Goal: Task Accomplishment & Management: Use online tool/utility

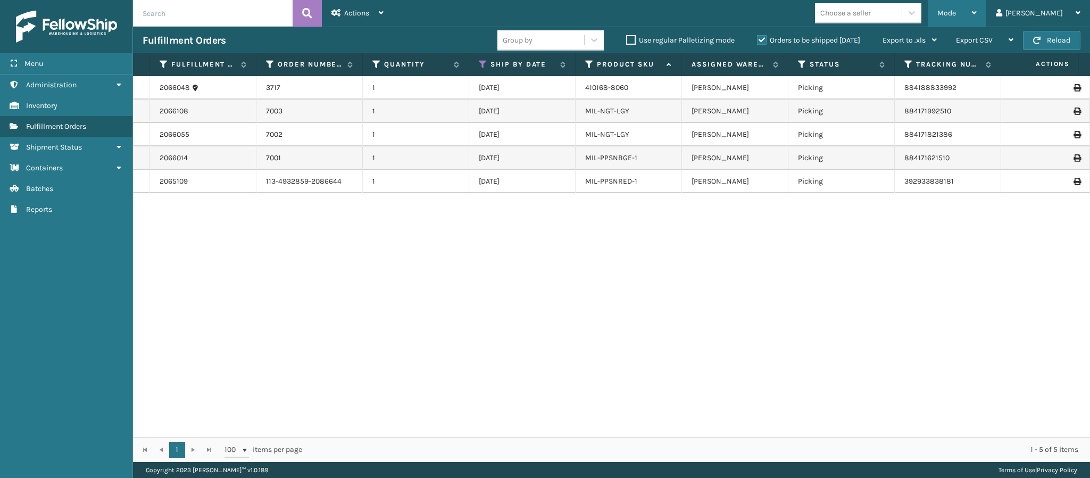
click at [977, 16] on div "Mode" at bounding box center [956, 13] width 39 height 27
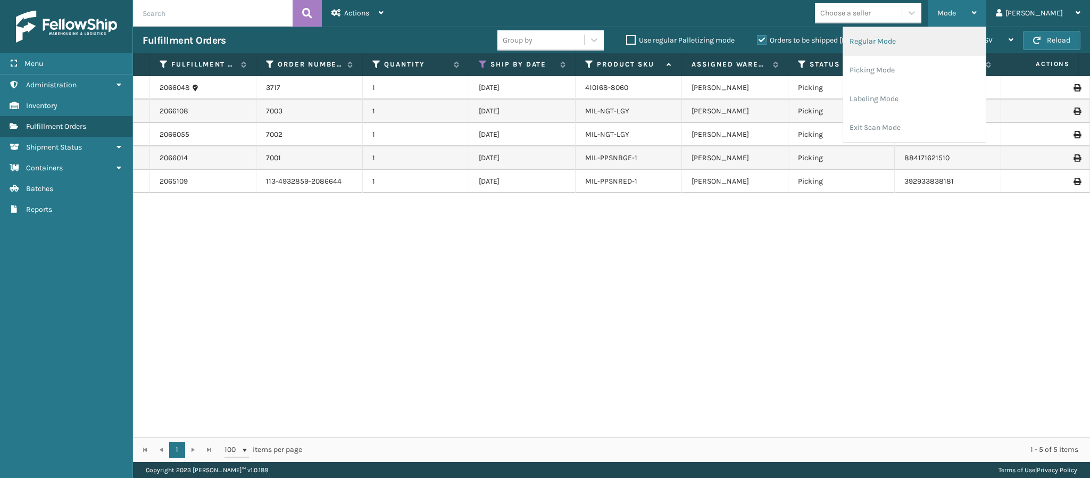
click at [945, 49] on li "Regular Mode" at bounding box center [914, 41] width 143 height 29
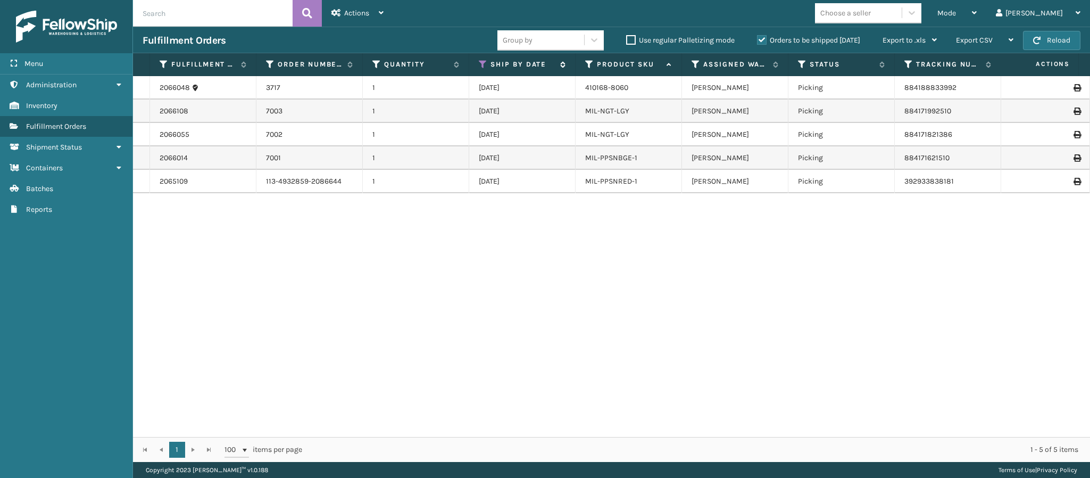
click at [481, 66] on icon at bounding box center [483, 65] width 9 height 10
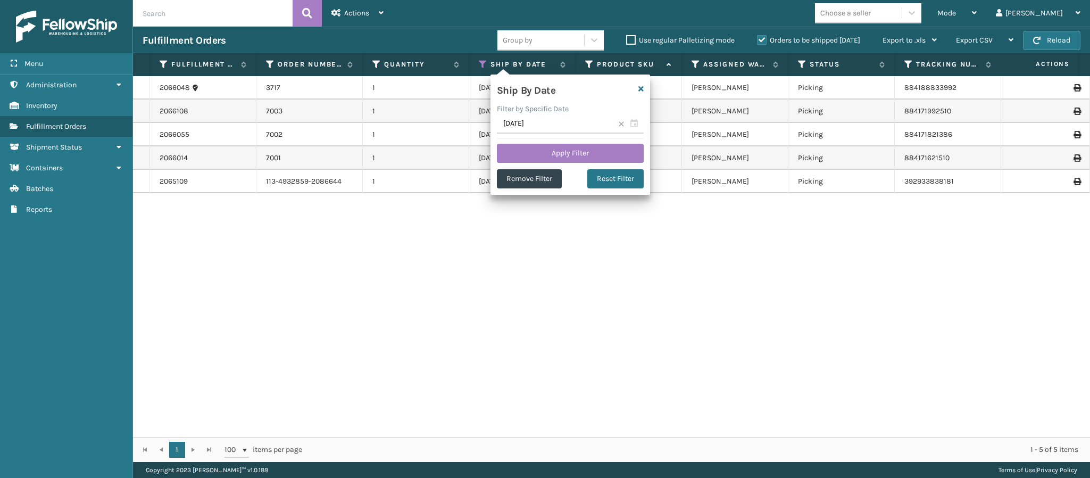
click at [694, 261] on div "2066048 3717 1 09/07/2025 410168-8060 Milliard LV Picking 884188833992 FedEx Gr…" at bounding box center [611, 256] width 957 height 361
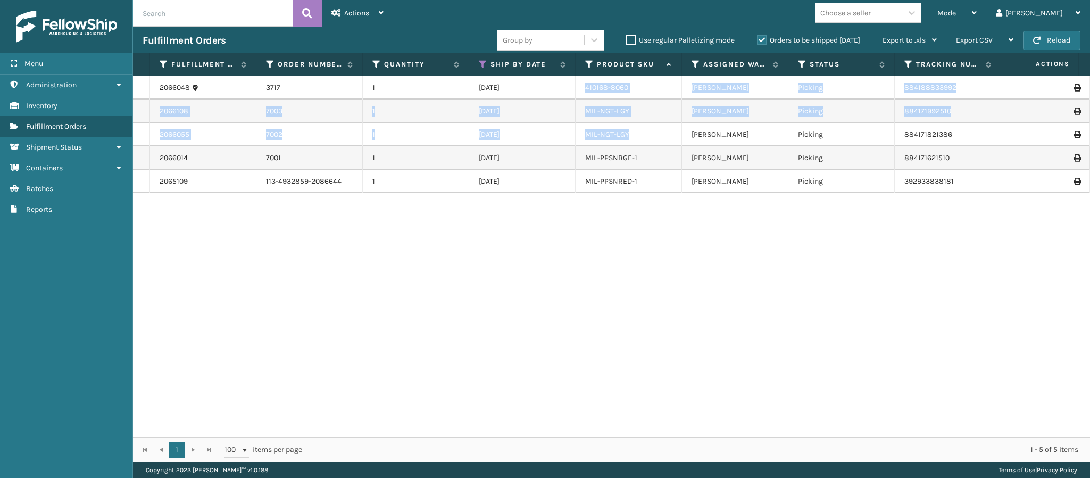
drag, startPoint x: 647, startPoint y: 138, endPoint x: 575, endPoint y: 84, distance: 90.0
click at [575, 84] on tbody "2066048 3717 1 09/07/2025 410168-8060 Milliard LV Picking 884188833992 FedEx Gr…" at bounding box center [766, 134] width 1267 height 117
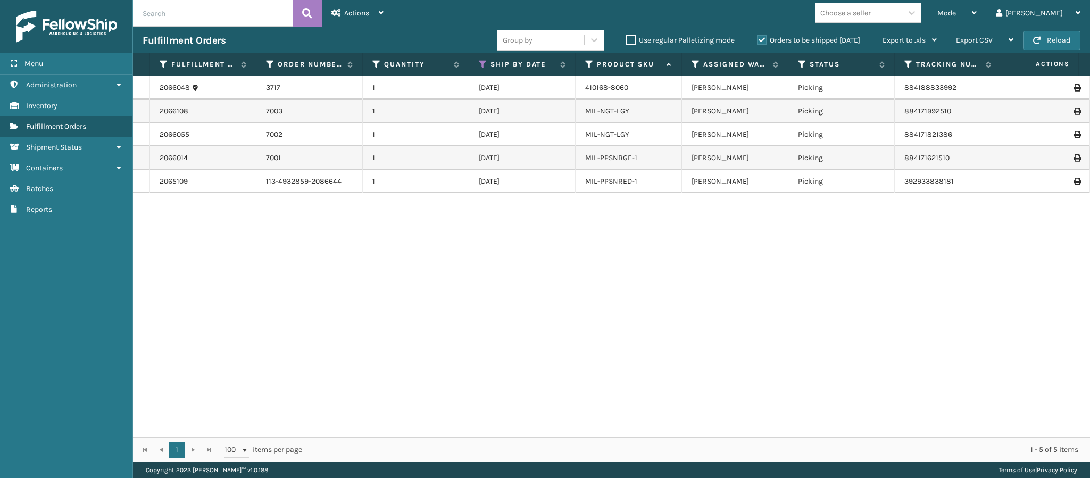
drag, startPoint x: 600, startPoint y: 107, endPoint x: 495, endPoint y: 262, distance: 187.3
click at [495, 262] on div "2066048 3717 1 09/07/2025 410168-8060 Milliard LV Picking 884188833992 FedEx Gr…" at bounding box center [611, 256] width 957 height 361
click at [977, 14] on div "Mode" at bounding box center [956, 13] width 39 height 27
click at [977, 16] on div "Mode" at bounding box center [956, 13] width 39 height 27
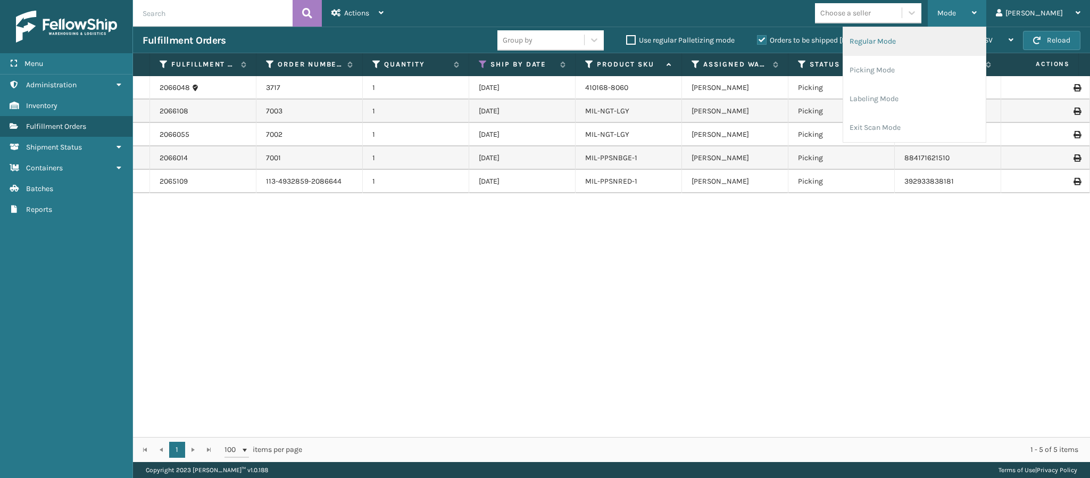
click at [916, 45] on li "Regular Mode" at bounding box center [914, 41] width 143 height 29
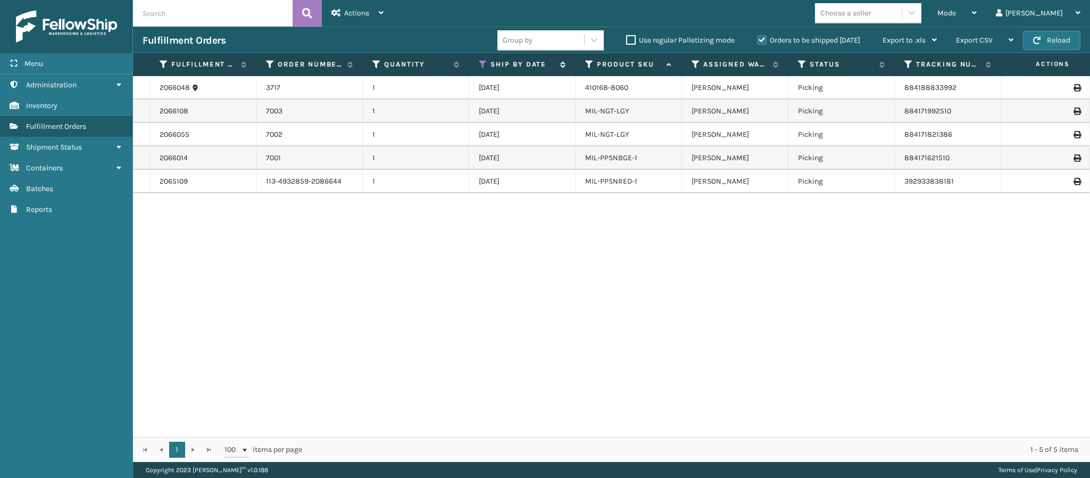
click at [482, 64] on icon at bounding box center [483, 65] width 9 height 10
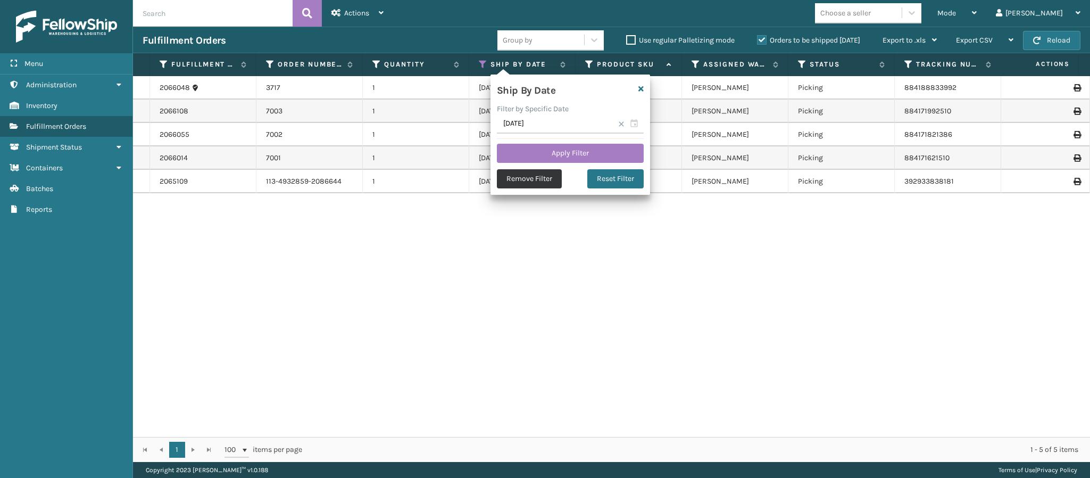
click at [529, 181] on button "Remove Filter" at bounding box center [529, 178] width 65 height 19
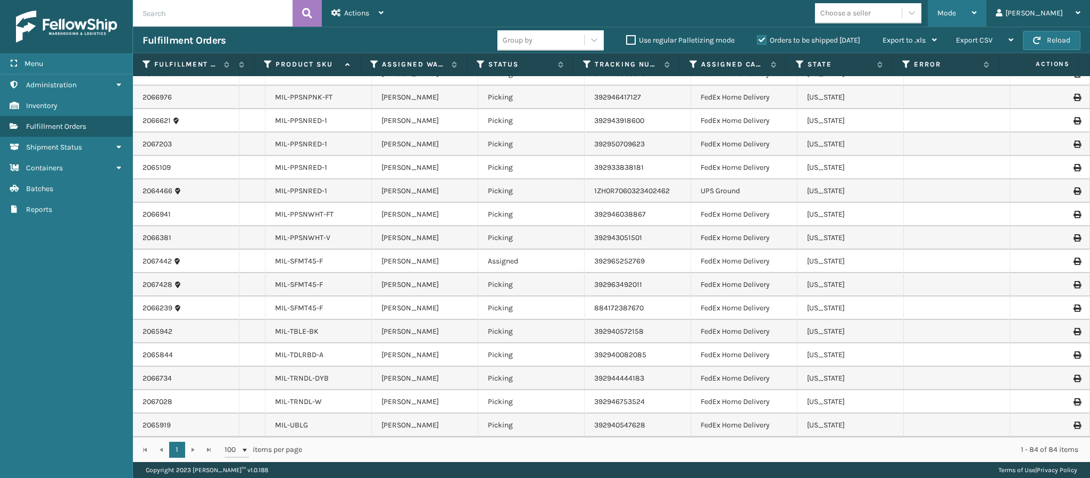
click at [977, 14] on div "Mode" at bounding box center [956, 13] width 39 height 27
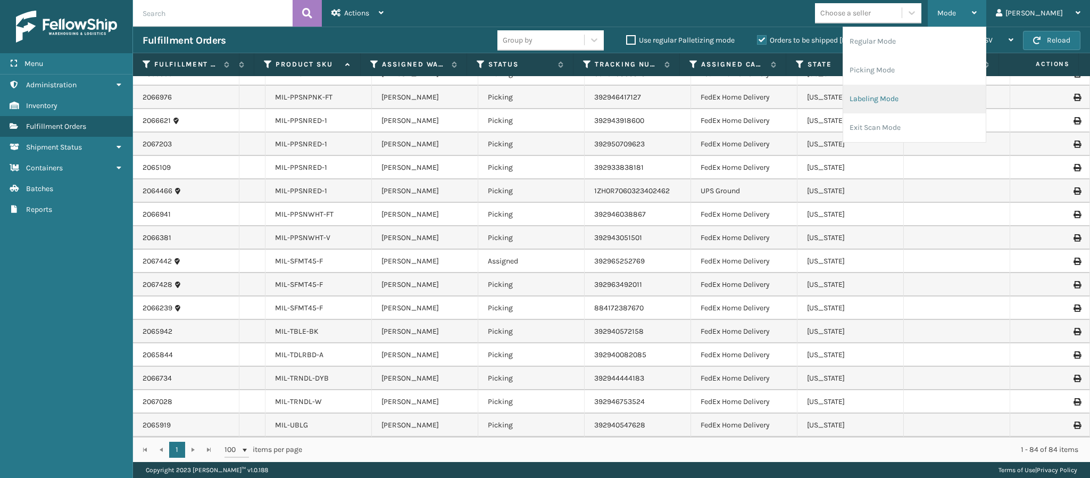
click at [926, 99] on li "Labeling Mode" at bounding box center [914, 99] width 143 height 29
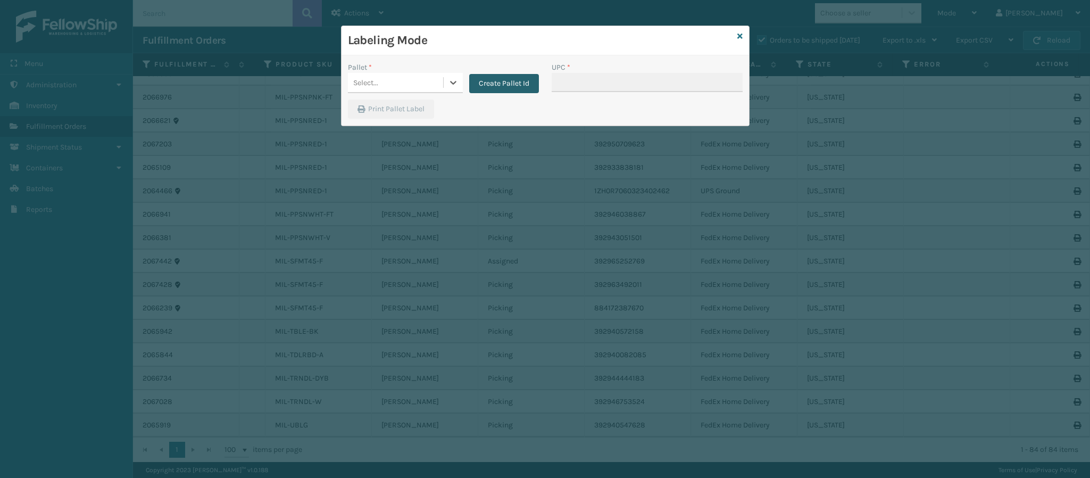
click at [509, 78] on button "Create Pallet Id" at bounding box center [504, 83] width 70 height 19
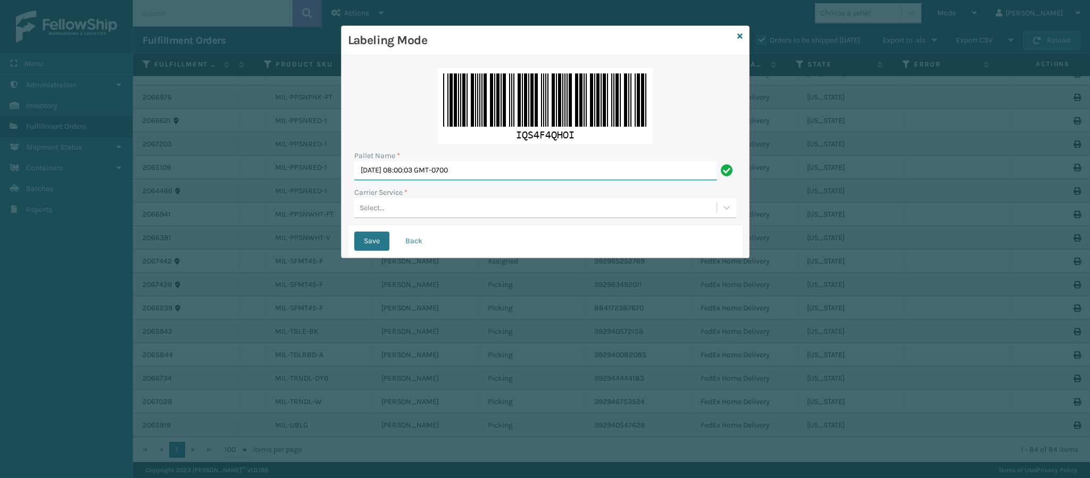
click at [525, 179] on input "Mon Sep 08 2025 08:00:03 GMT-0700" at bounding box center [535, 170] width 363 height 19
type input "FedEx Ground T453499"
click at [354, 231] on button "Save" at bounding box center [371, 240] width 35 height 19
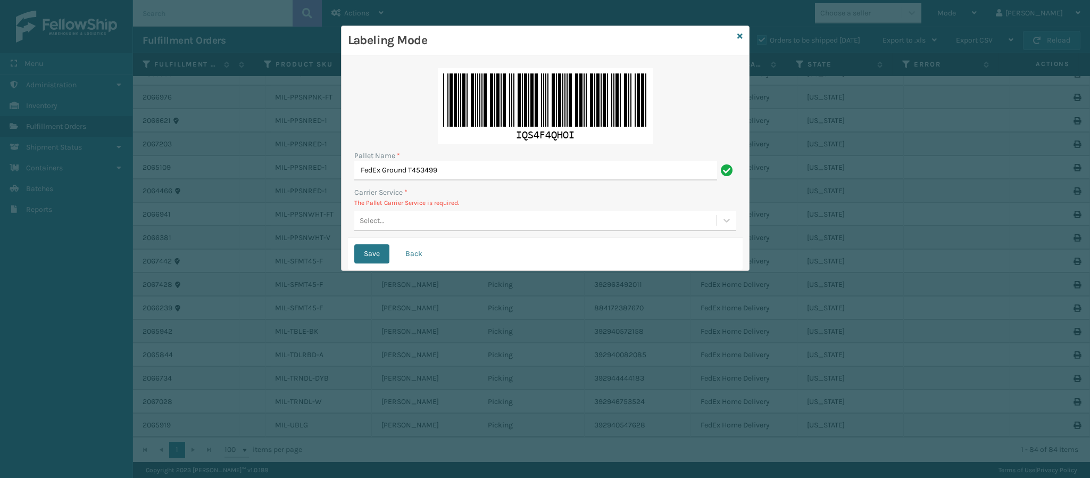
click at [399, 215] on div "Carrier Service * The Pallet Carrier Service is required. Select..." at bounding box center [545, 209] width 382 height 44
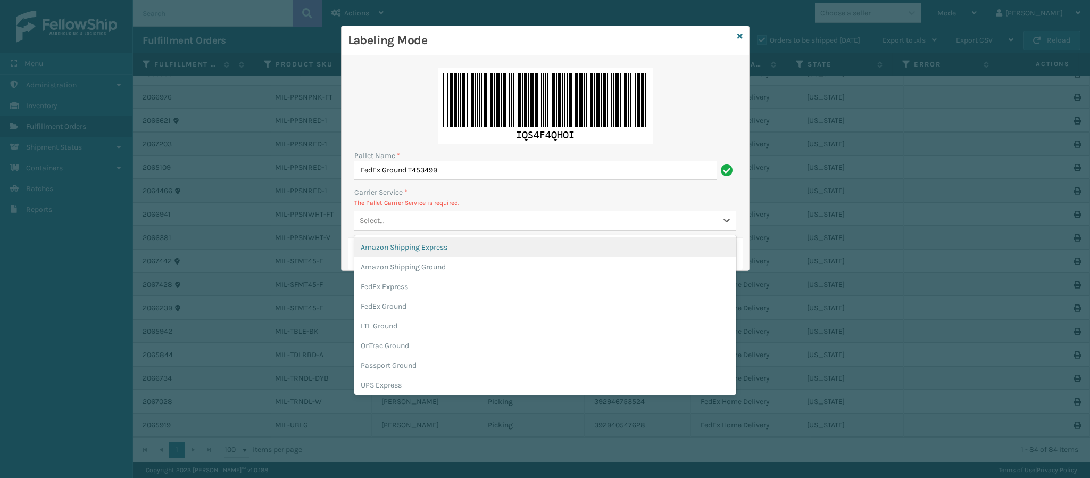
click at [399, 215] on div "Select..." at bounding box center [535, 221] width 362 height 18
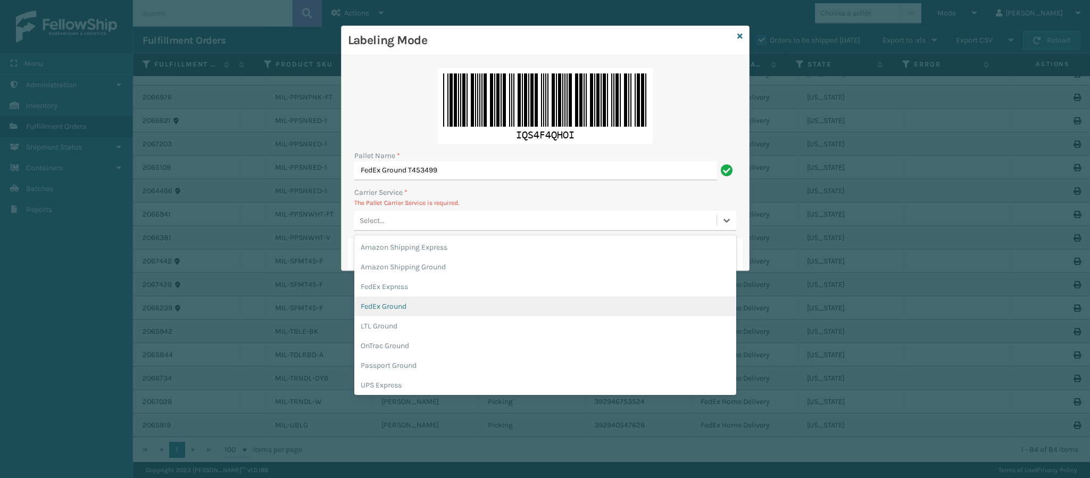
click at [418, 310] on div "FedEx Ground" at bounding box center [545, 306] width 382 height 20
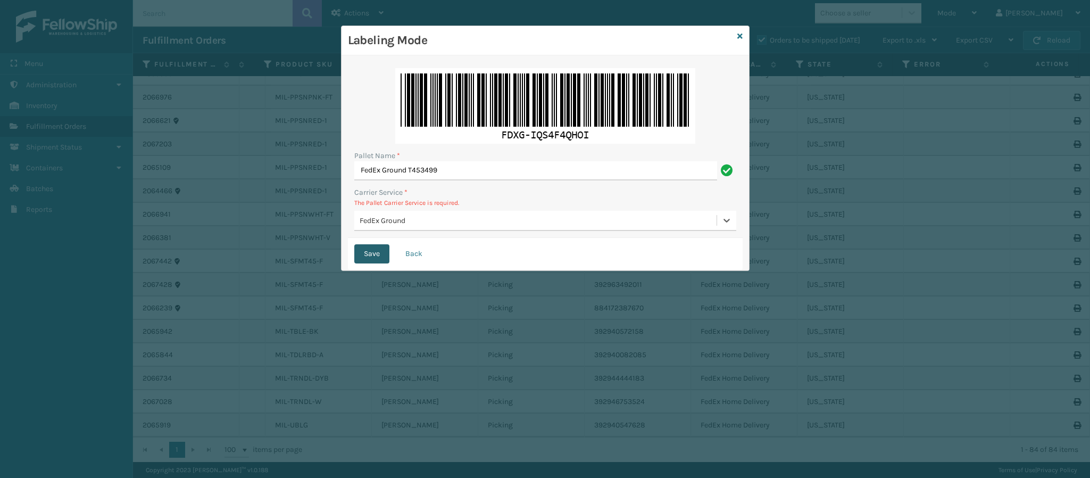
click at [372, 254] on button "Save" at bounding box center [371, 253] width 35 height 19
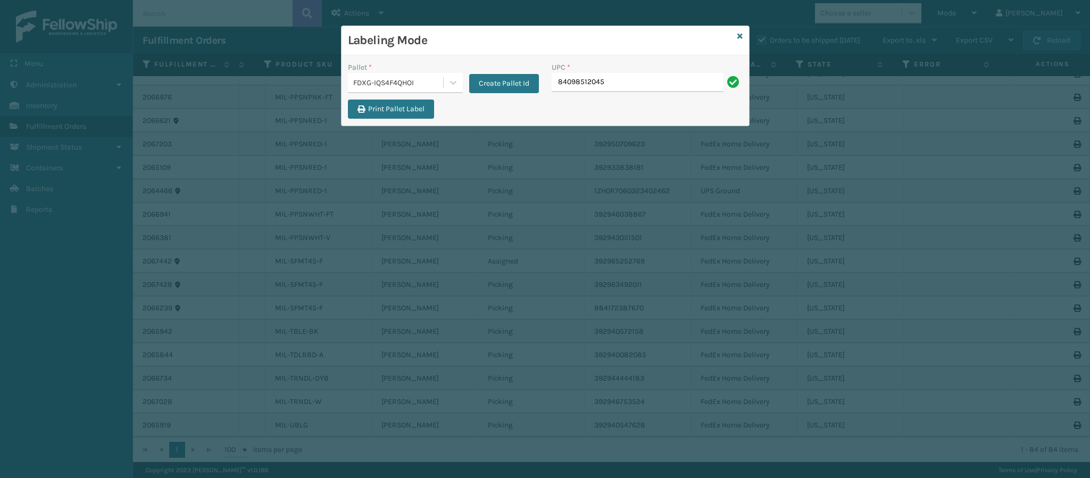
type input "840985120450"
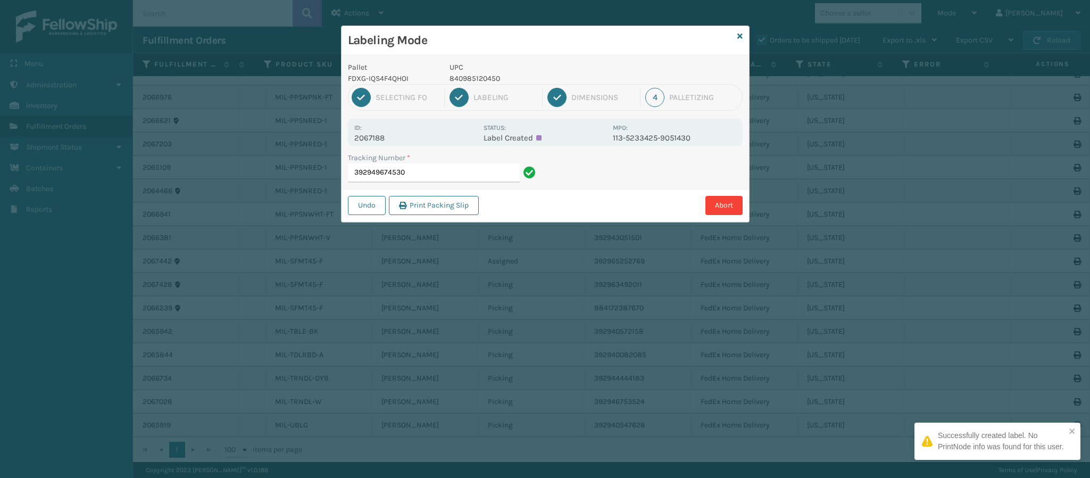
click at [385, 136] on p "2067188" at bounding box center [415, 138] width 123 height 10
copy p "2067188"
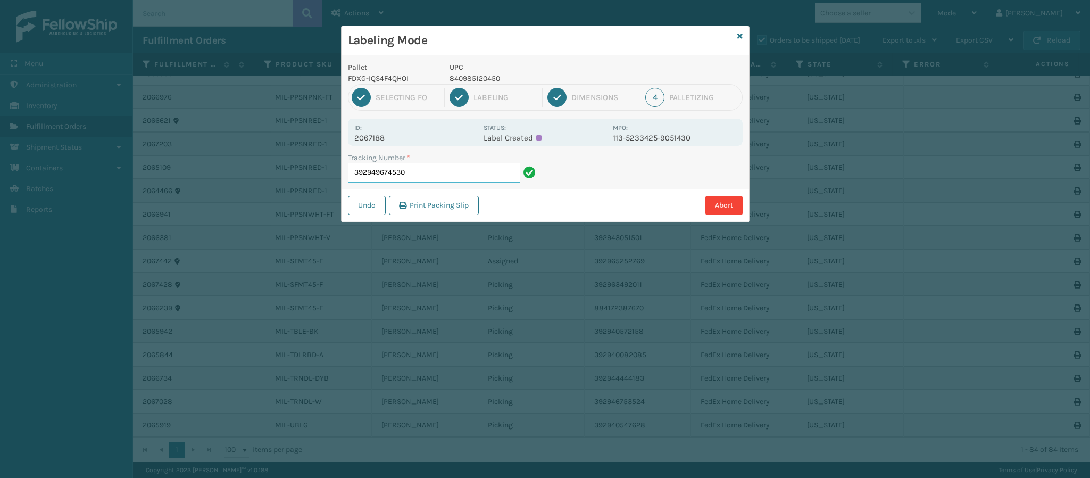
click at [427, 172] on input "392949674530" at bounding box center [434, 172] width 172 height 19
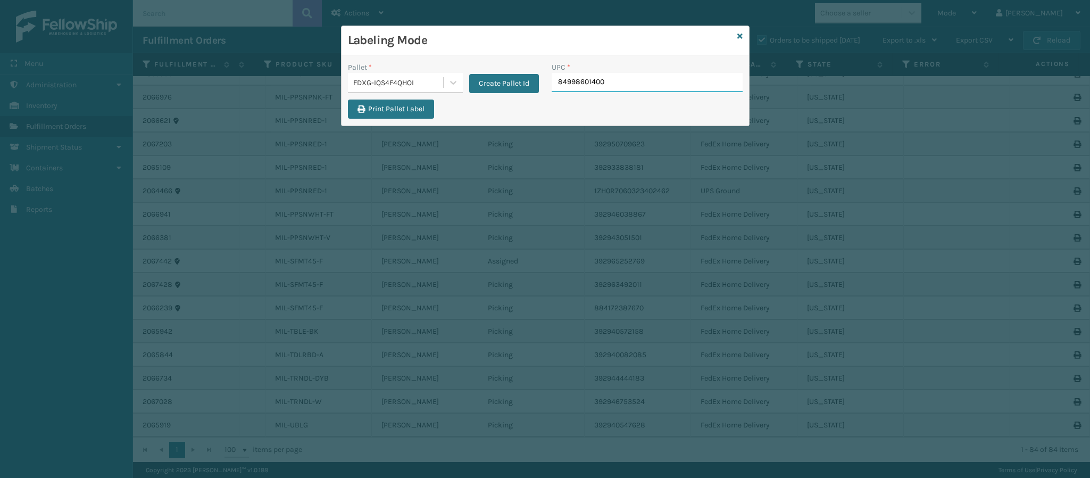
type input "849986014003"
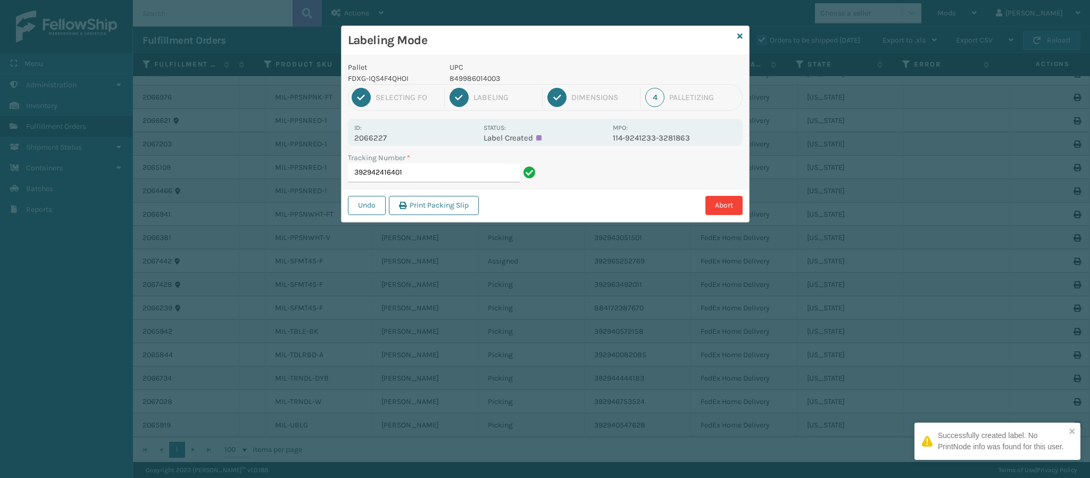
click at [385, 139] on p "2066227" at bounding box center [415, 138] width 123 height 10
copy p "2066227"
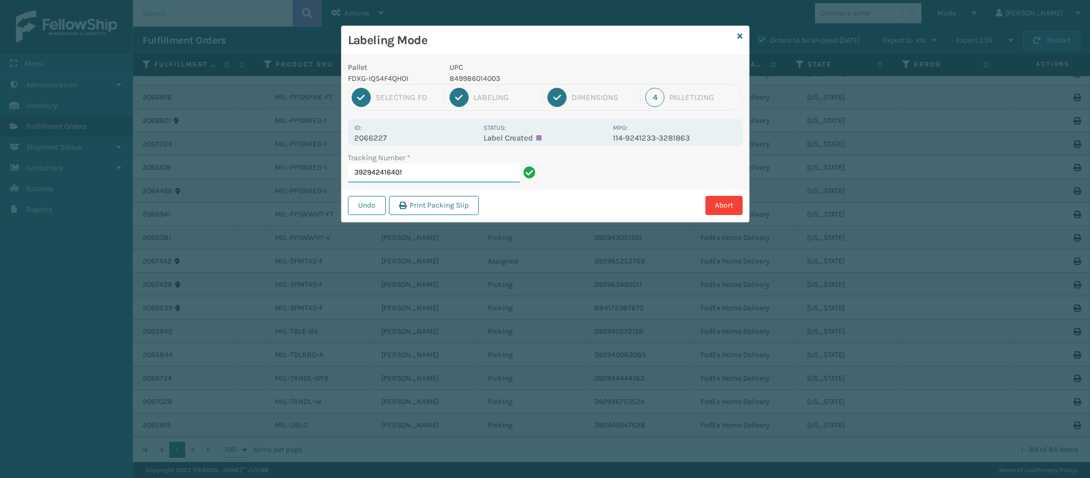
click at [422, 168] on input "392942416401" at bounding box center [434, 172] width 172 height 19
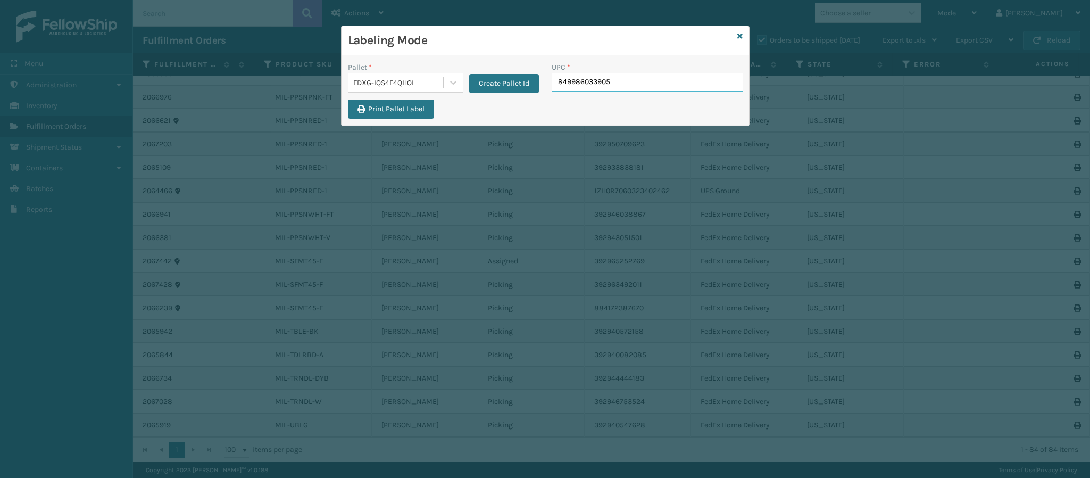
type input "849986033905"
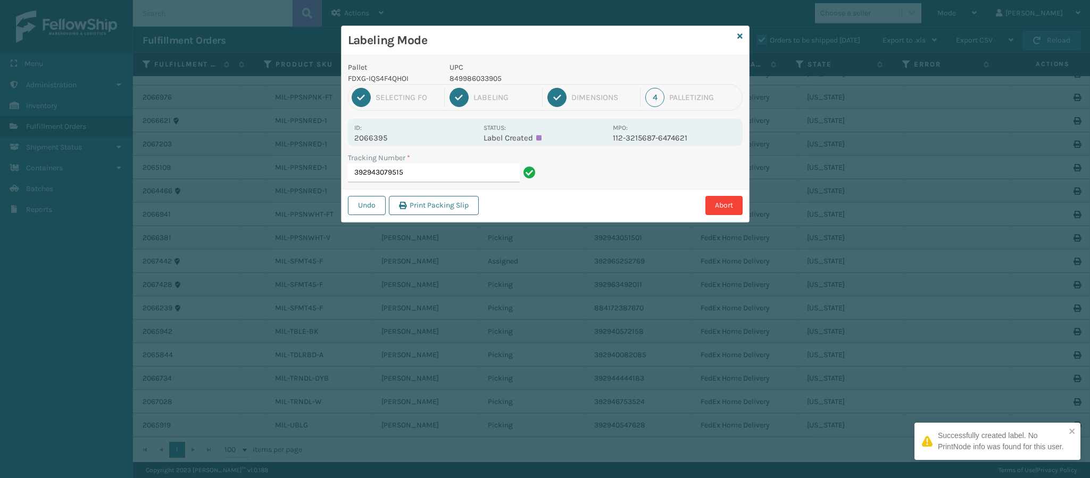
click at [387, 136] on p "2066395" at bounding box center [415, 138] width 123 height 10
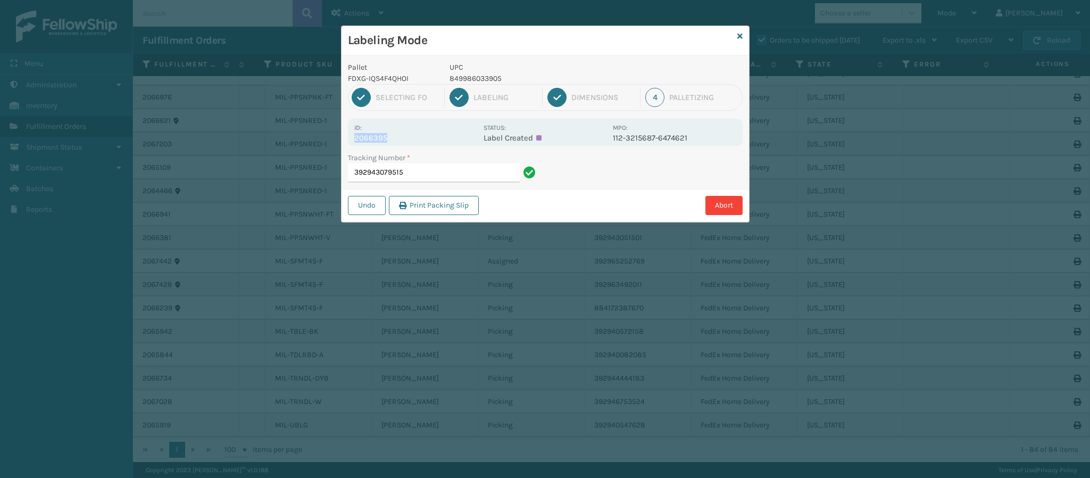
copy p "2066395"
click at [436, 183] on div "Tracking Number * 392943079515" at bounding box center [443, 170] width 204 height 37
click at [436, 171] on input "392943079515" at bounding box center [434, 172] width 172 height 19
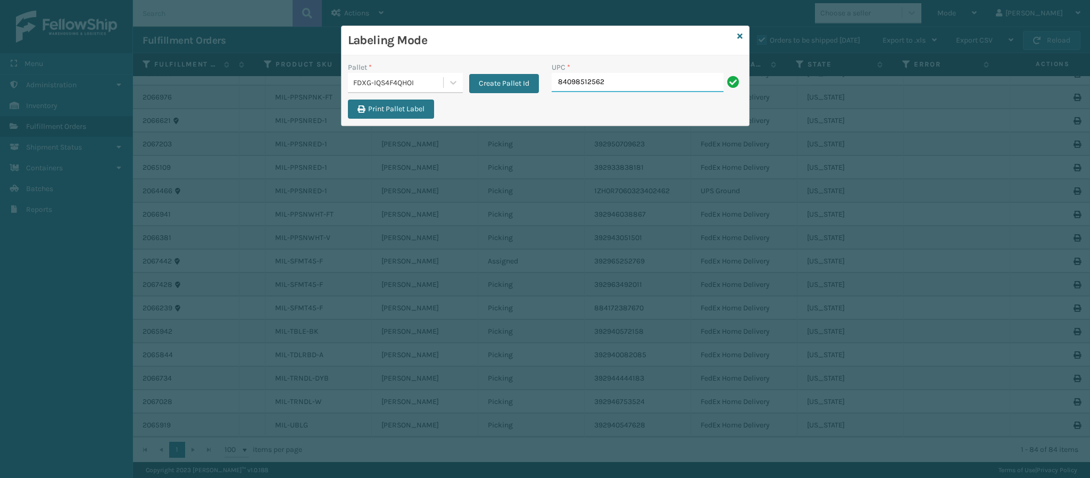
type input "840985125622"
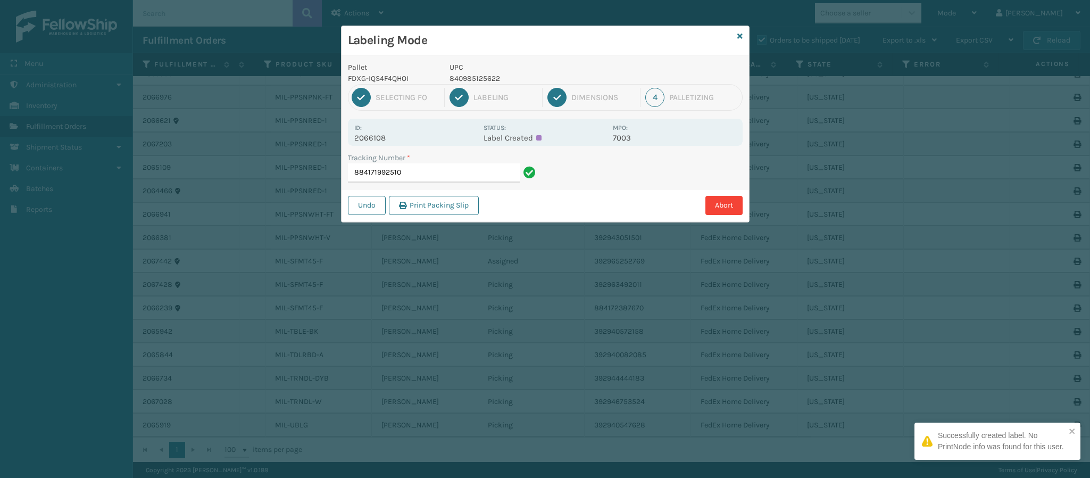
click at [380, 140] on p "2066108" at bounding box center [415, 138] width 123 height 10
copy p "2066108"
click at [424, 178] on input "884171992510" at bounding box center [434, 172] width 172 height 19
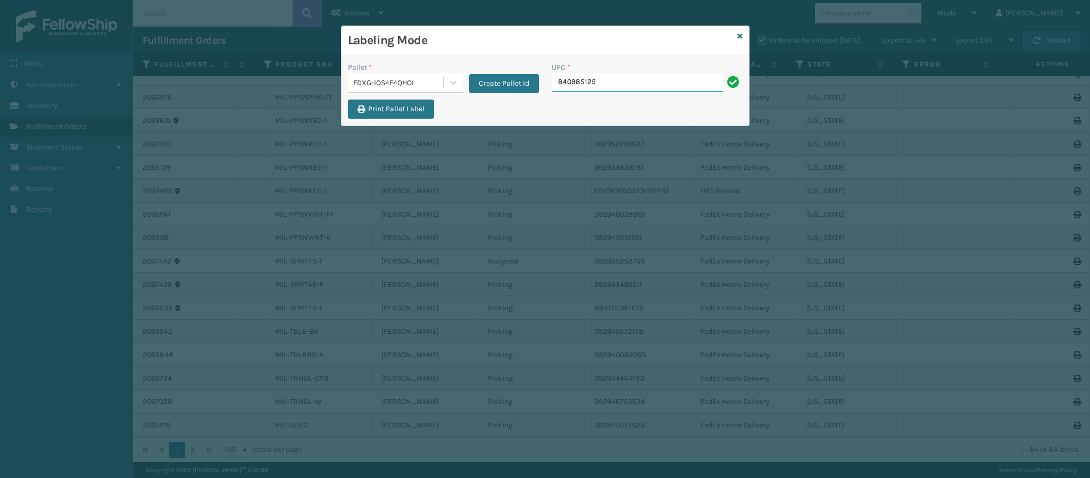
type input "8409851256"
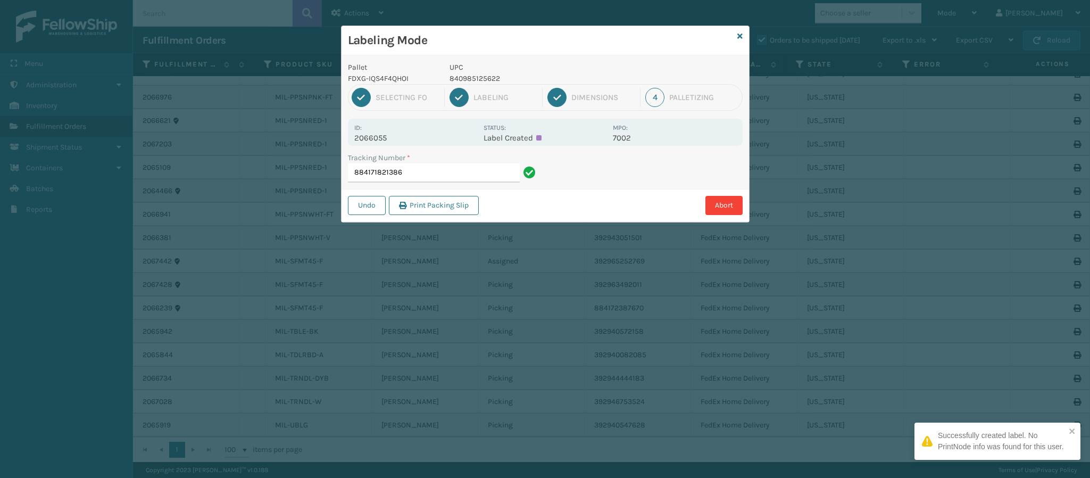
click at [389, 147] on div "Pallet FDXG-IQS4F4QHOI UPC 840985125622 1 Selecting FO 2 Labeling 3 Dimensions …" at bounding box center [544, 138] width 407 height 166
click at [391, 147] on div "Pallet FDXG-IQS4F4QHOI UPC 840985125622 1 Selecting FO 2 Labeling 3 Dimensions …" at bounding box center [544, 138] width 407 height 166
click at [391, 145] on div "Id: 2066055 Status: Label Created MPO: 7002" at bounding box center [545, 132] width 395 height 27
click at [391, 143] on div "Id: 2066055 Status: Label Created MPO: 7002" at bounding box center [545, 132] width 395 height 27
click at [390, 141] on p "2066055" at bounding box center [415, 138] width 123 height 10
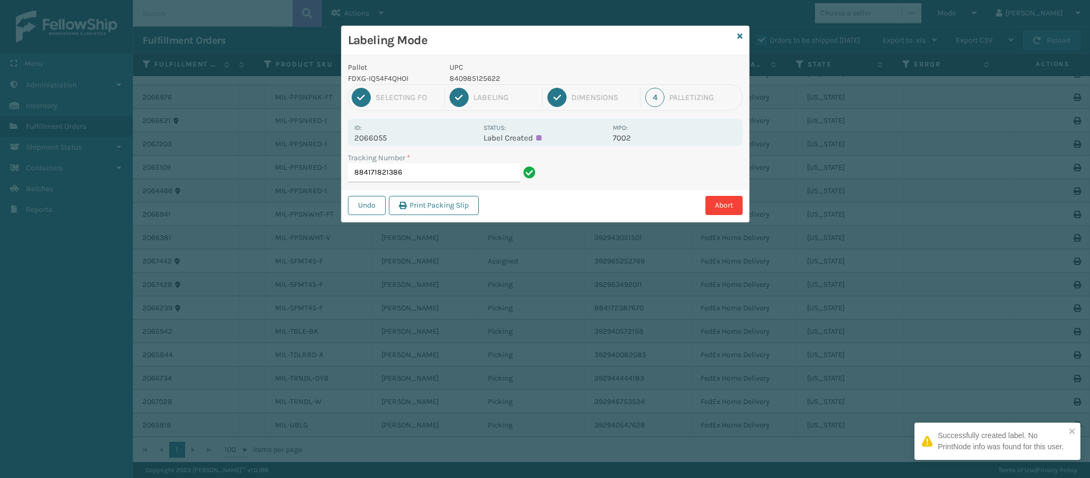
click at [390, 141] on p "2066055" at bounding box center [415, 138] width 123 height 10
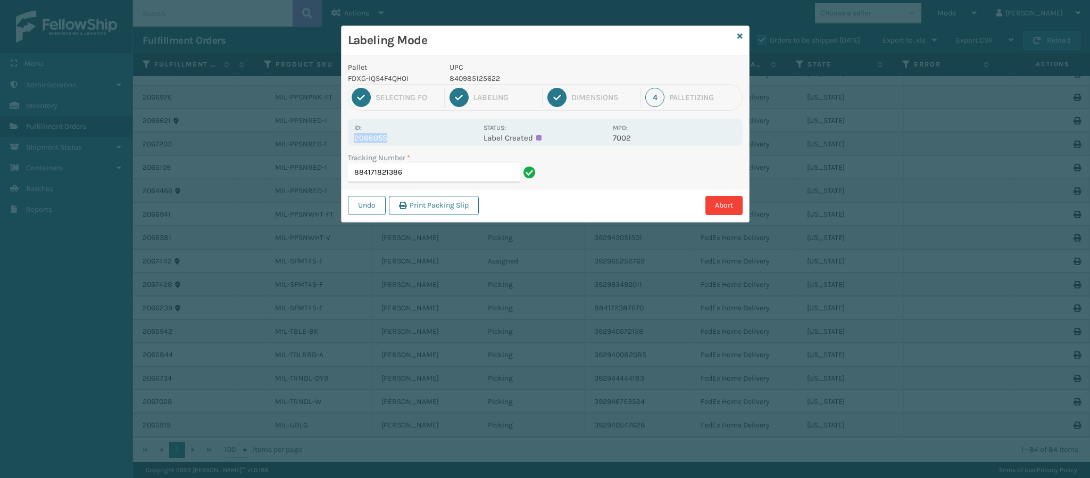
copy p "2066055"
click at [416, 172] on input "884171821386" at bounding box center [434, 172] width 172 height 19
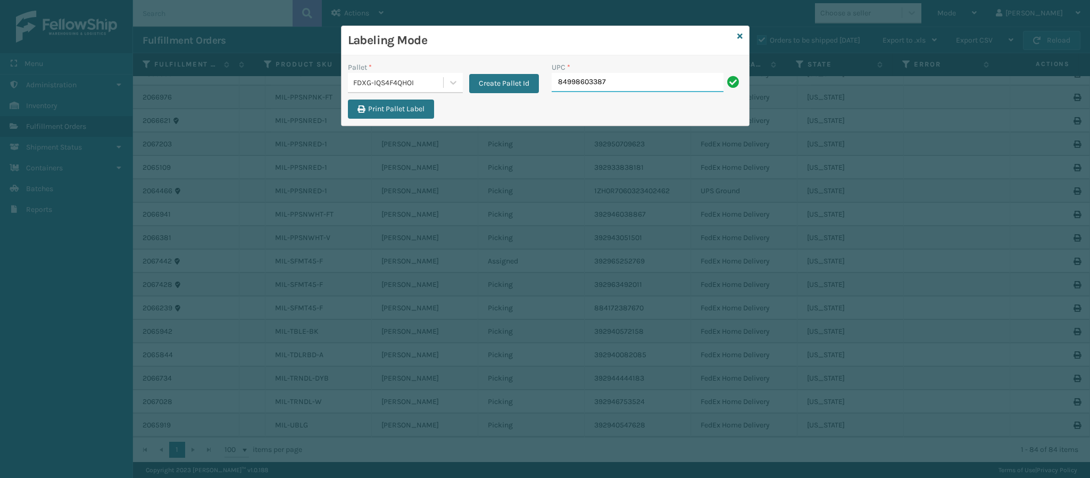
type input "849986033875"
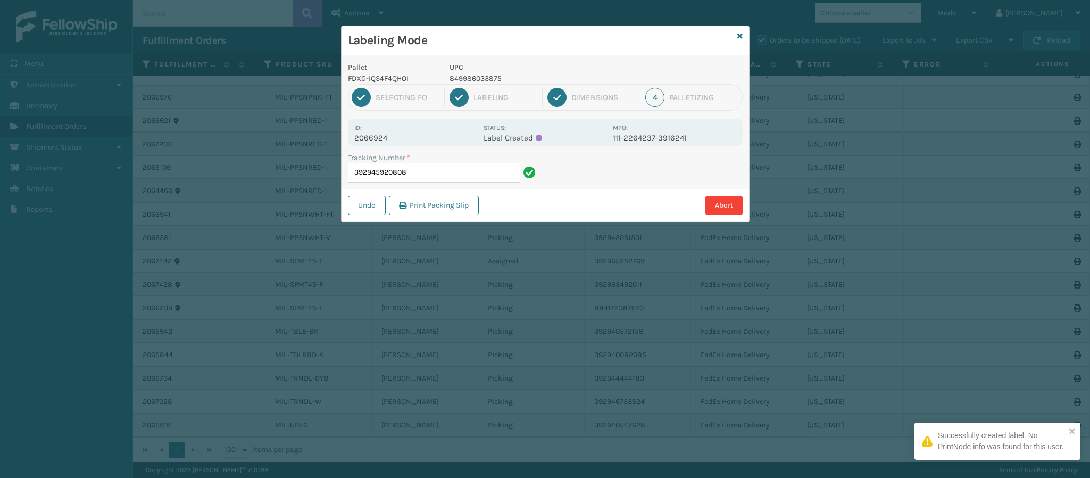
click at [387, 133] on p "2066924" at bounding box center [415, 138] width 123 height 10
drag, startPoint x: 387, startPoint y: 133, endPoint x: 386, endPoint y: 146, distance: 12.8
click at [382, 131] on div "Id: 2066924" at bounding box center [415, 132] width 123 height 21
copy div "2066924"
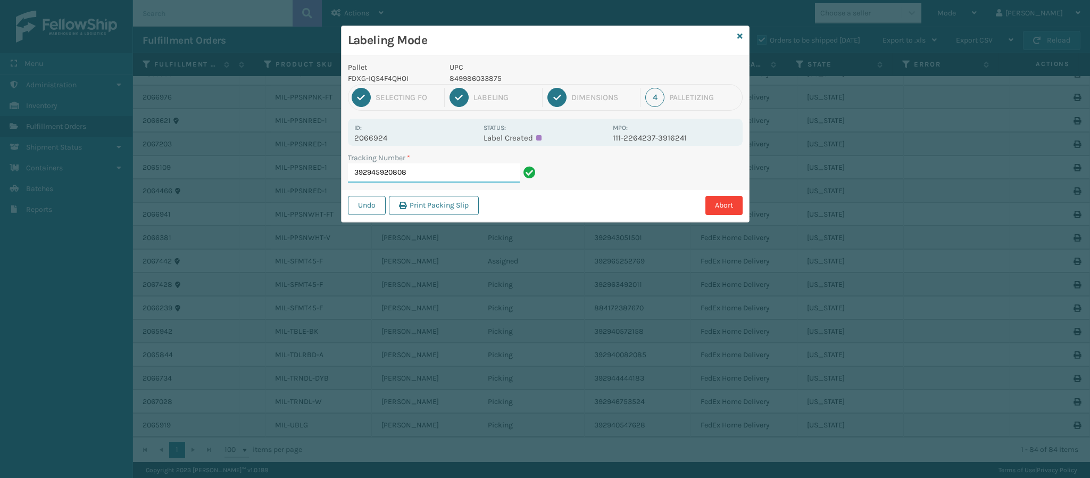
click at [416, 171] on input "392945920808" at bounding box center [434, 172] width 172 height 19
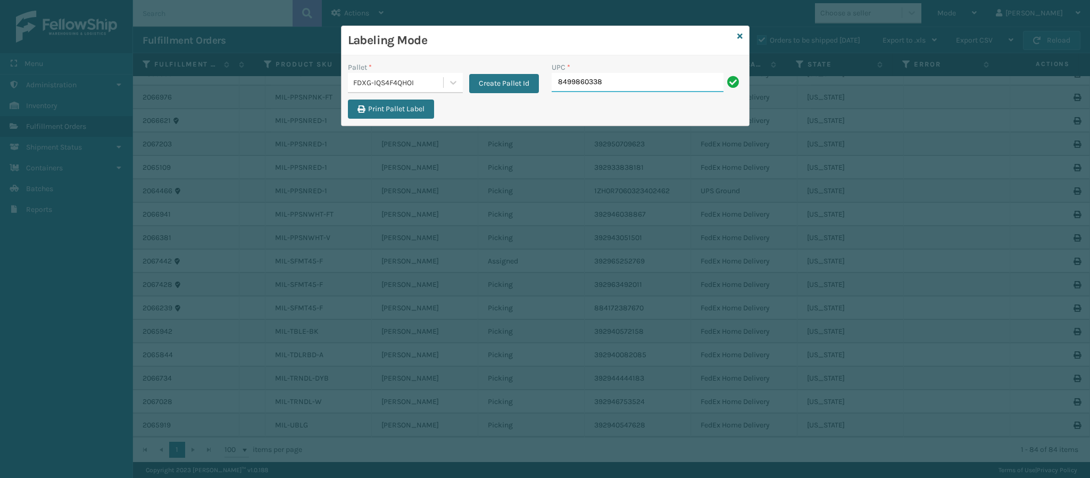
type input "84998603389"
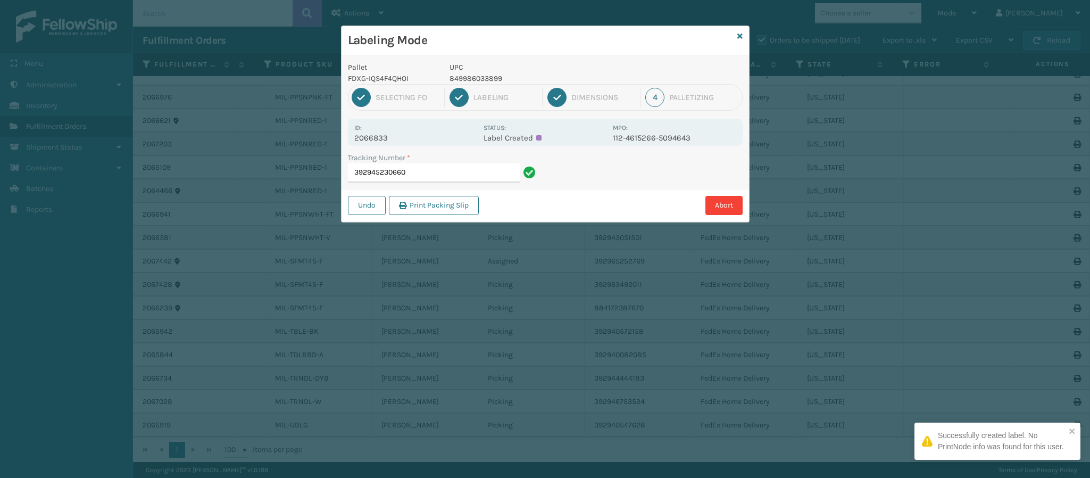
click at [388, 137] on p "2066833" at bounding box center [415, 138] width 123 height 10
click at [387, 138] on p "2066833" at bounding box center [415, 138] width 123 height 10
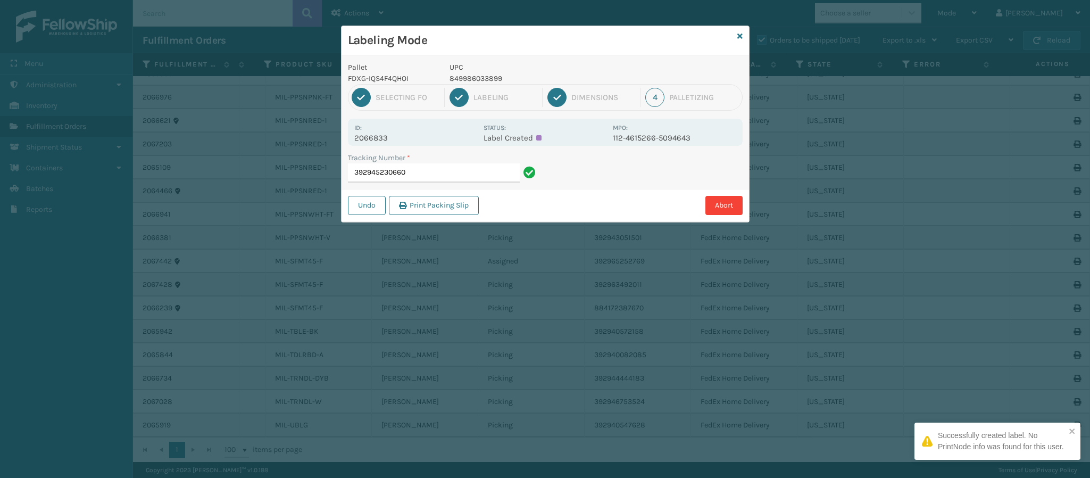
click at [375, 136] on p "2066833" at bounding box center [415, 138] width 123 height 10
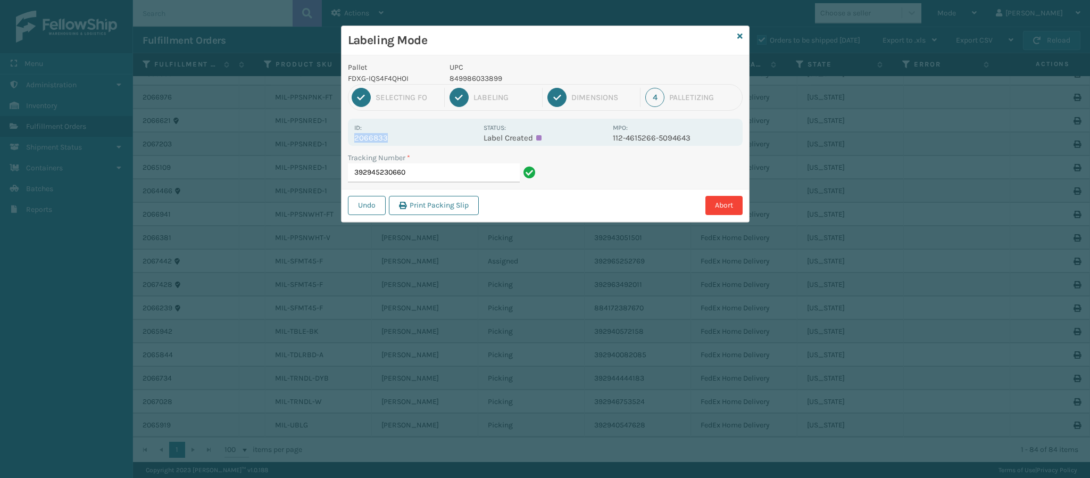
copy p "2066833"
click at [437, 170] on input "392945230660" at bounding box center [434, 172] width 172 height 19
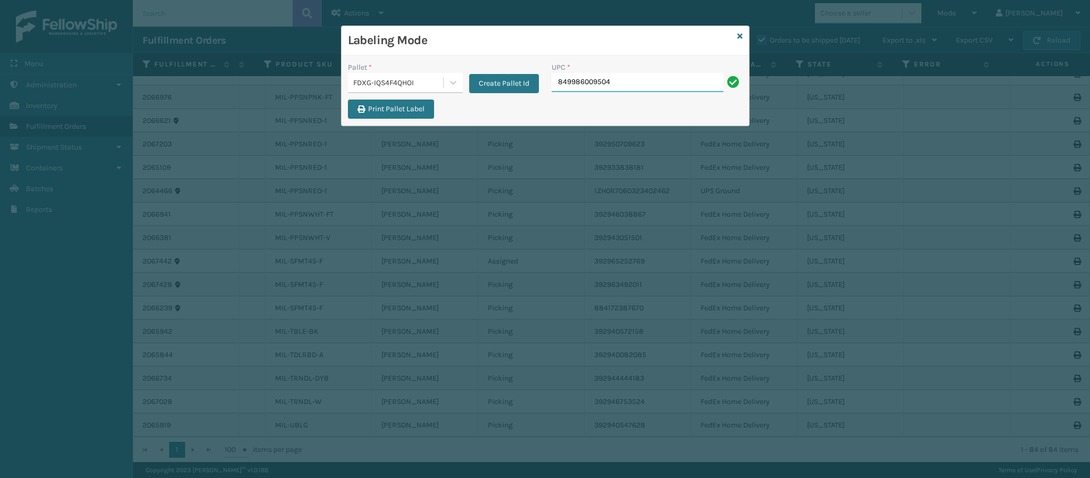
type input "849986009504"
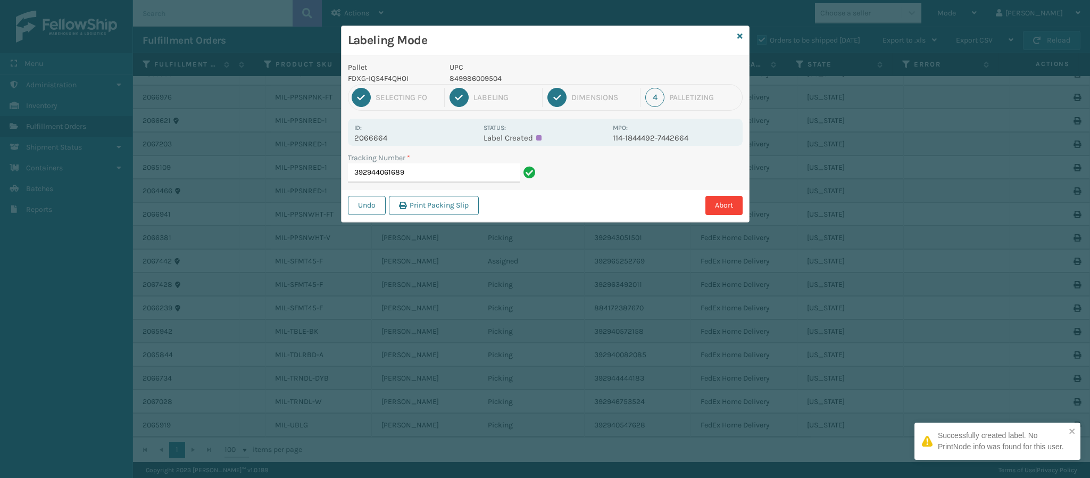
click at [367, 134] on p "2066664" at bounding box center [415, 138] width 123 height 10
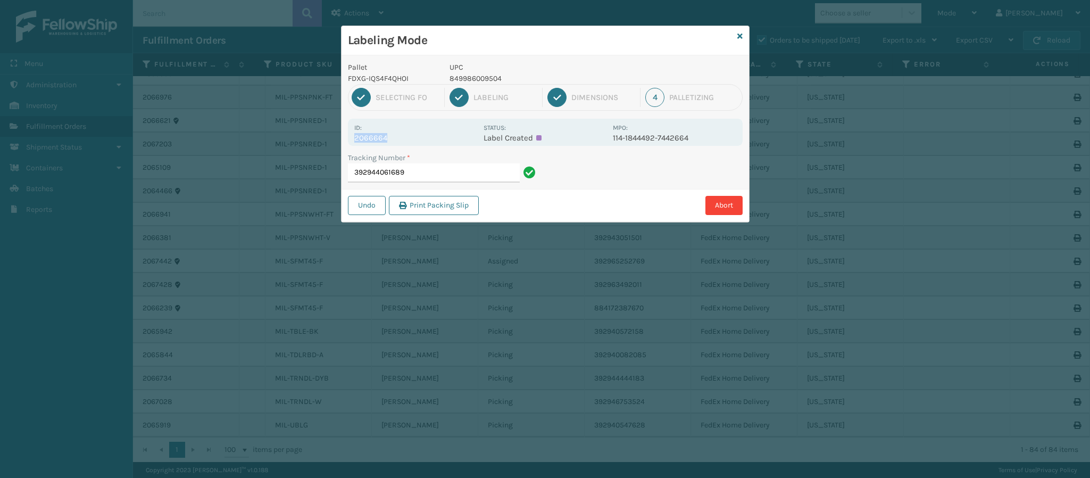
copy p "2066664"
click at [454, 170] on input "392944061689" at bounding box center [434, 172] width 172 height 19
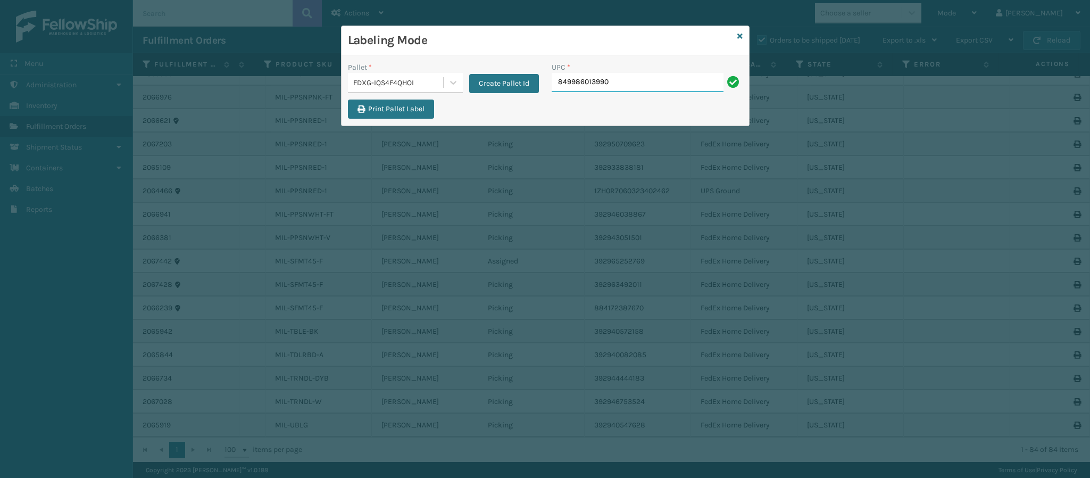
type input "849986013990"
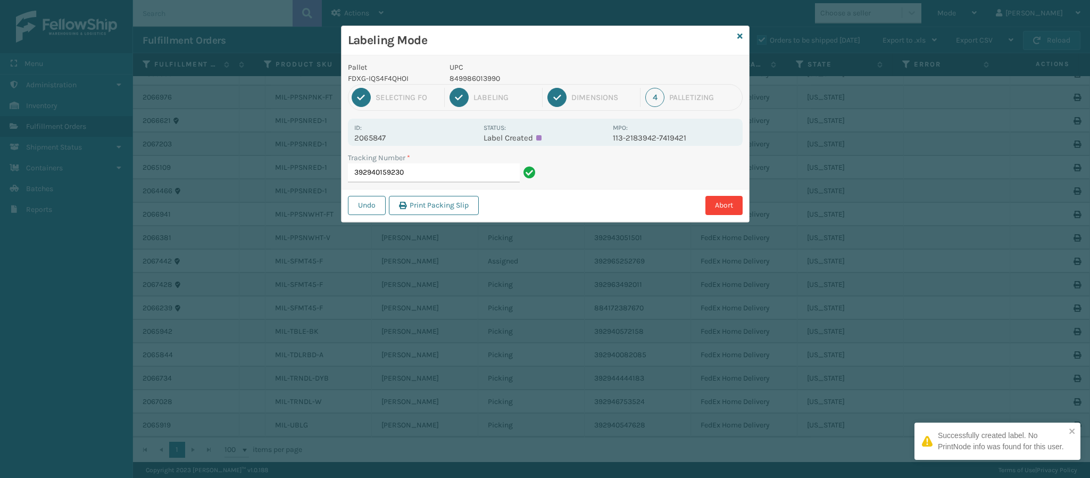
click at [381, 139] on p "2065847" at bounding box center [415, 138] width 123 height 10
copy p "2065847"
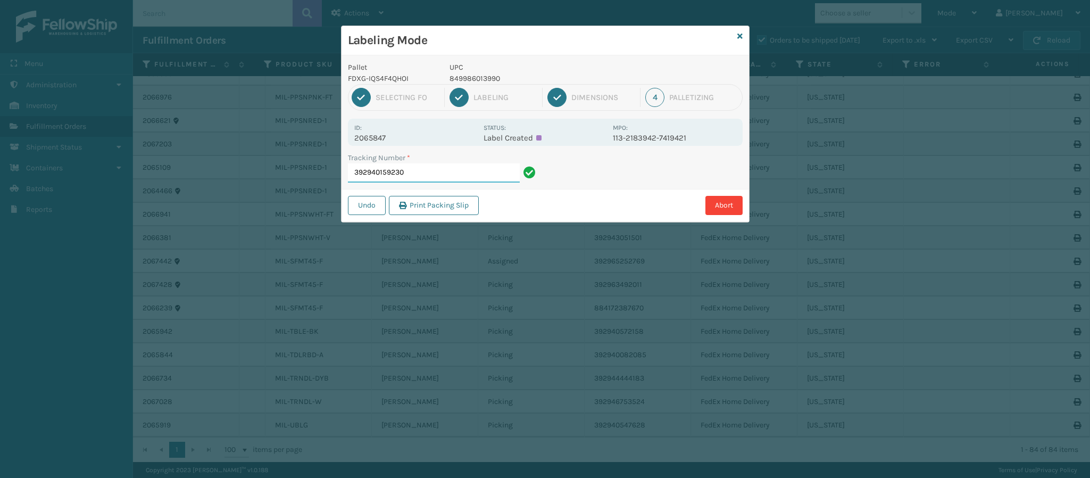
click at [458, 176] on input "392940159230" at bounding box center [434, 172] width 172 height 19
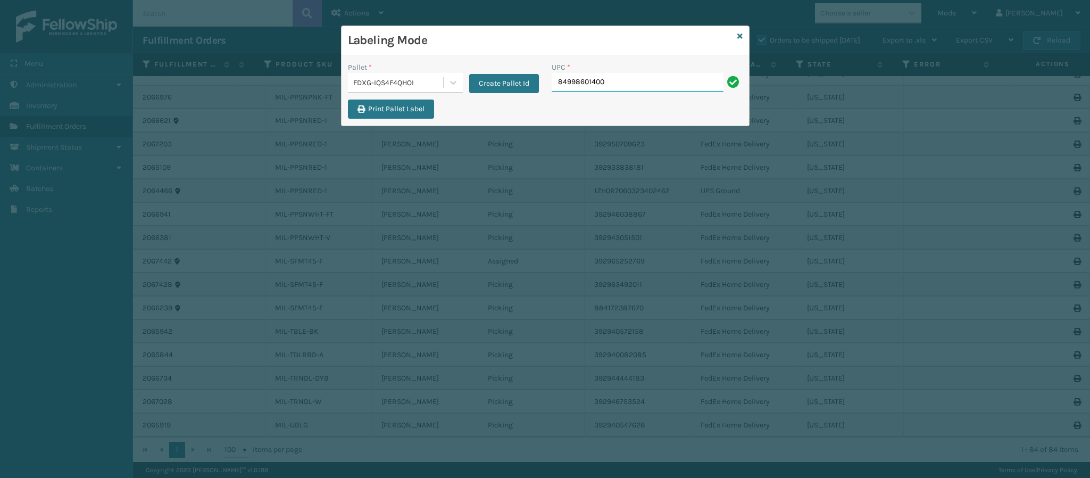
type input "849986014003"
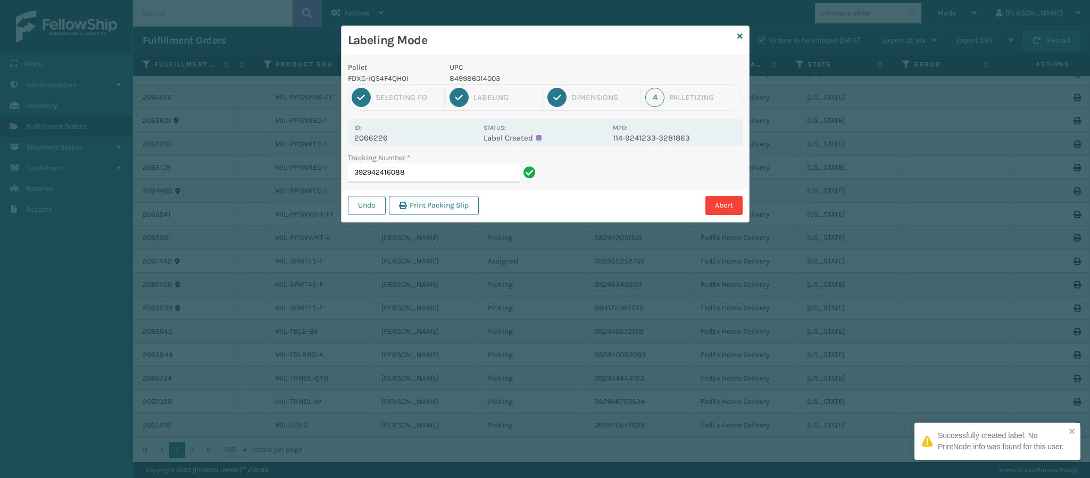
click at [390, 139] on p "2066226" at bounding box center [415, 138] width 123 height 10
copy p "2066226"
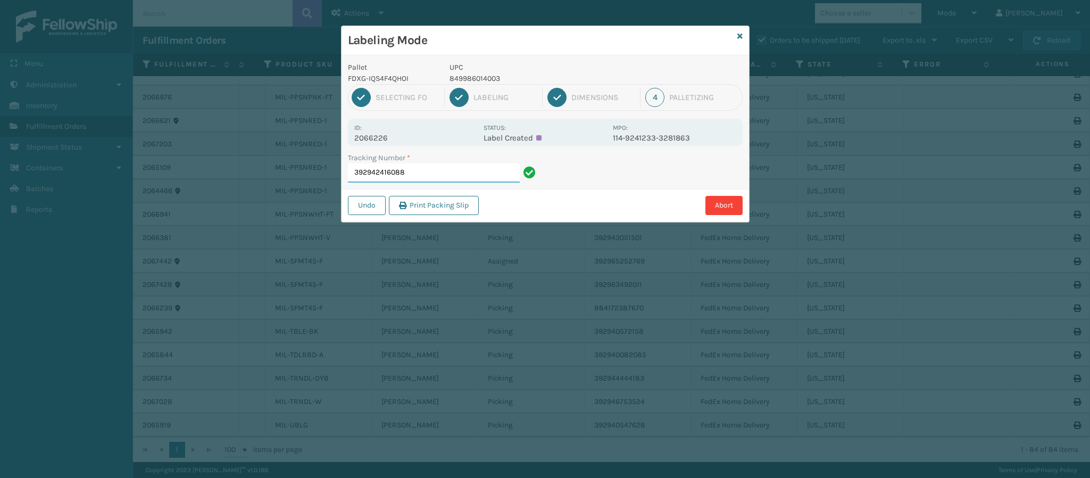
click at [455, 171] on input "392942416088" at bounding box center [434, 172] width 172 height 19
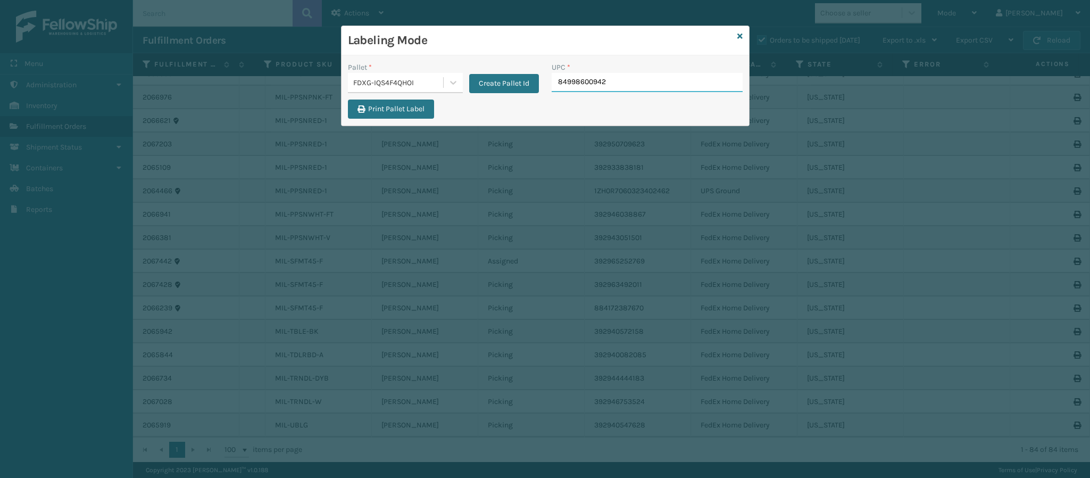
type input "849986009429"
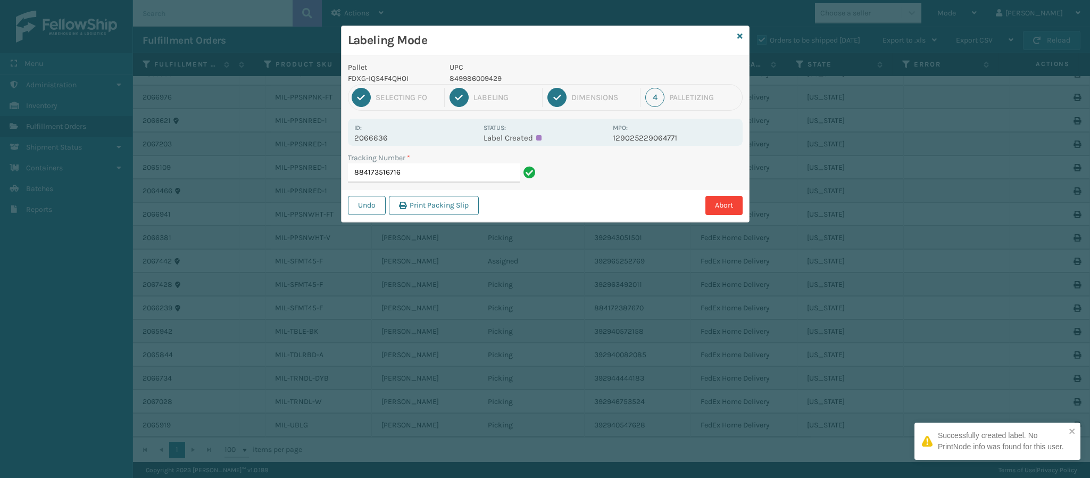
click at [380, 135] on p "2066636" at bounding box center [415, 138] width 123 height 10
click at [430, 171] on input "884173516716" at bounding box center [434, 172] width 172 height 19
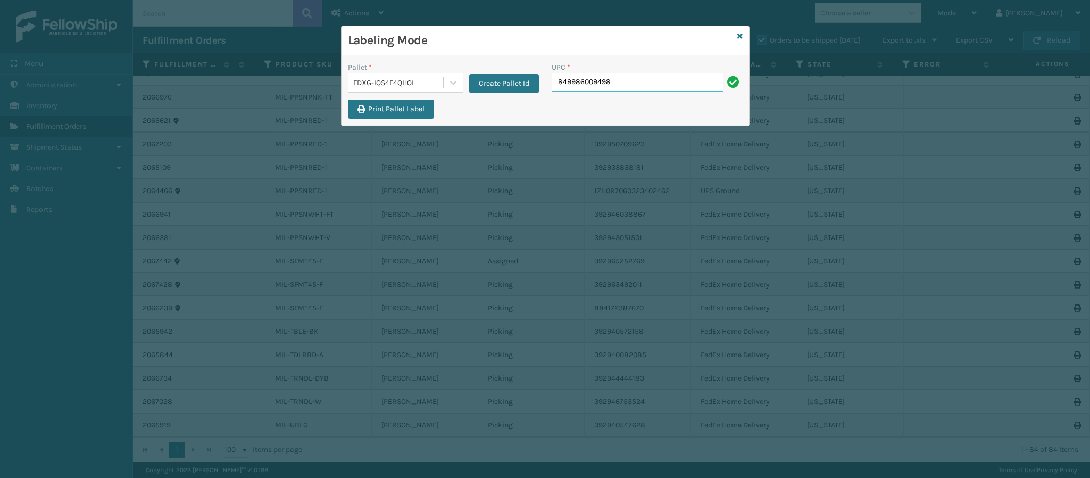
type input "849986009498"
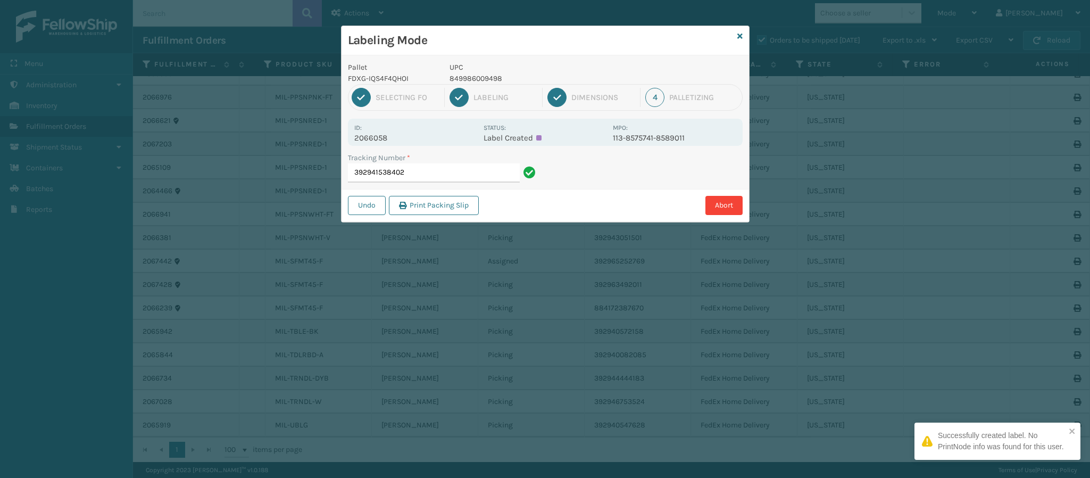
click at [398, 141] on p "2066058" at bounding box center [415, 138] width 123 height 10
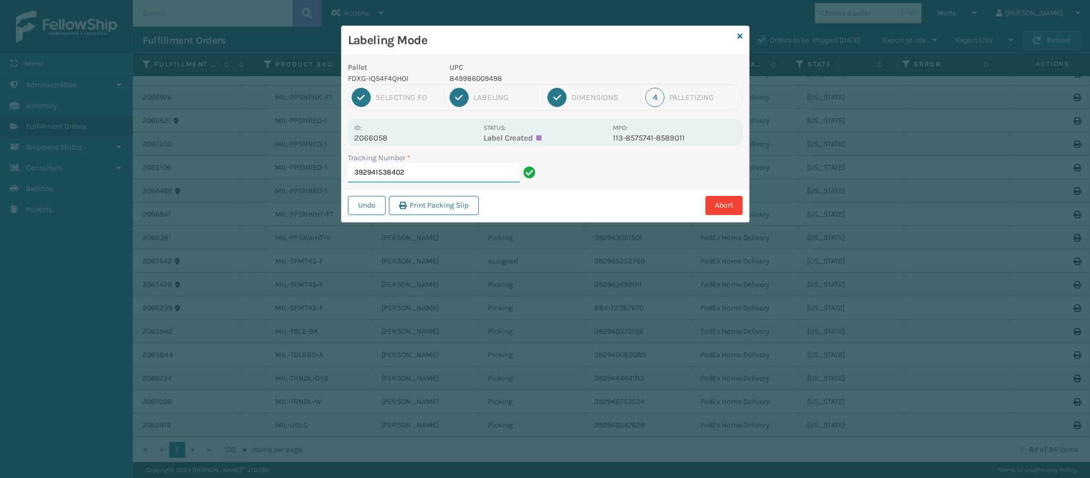
click at [433, 166] on input "392941538402" at bounding box center [434, 172] width 172 height 19
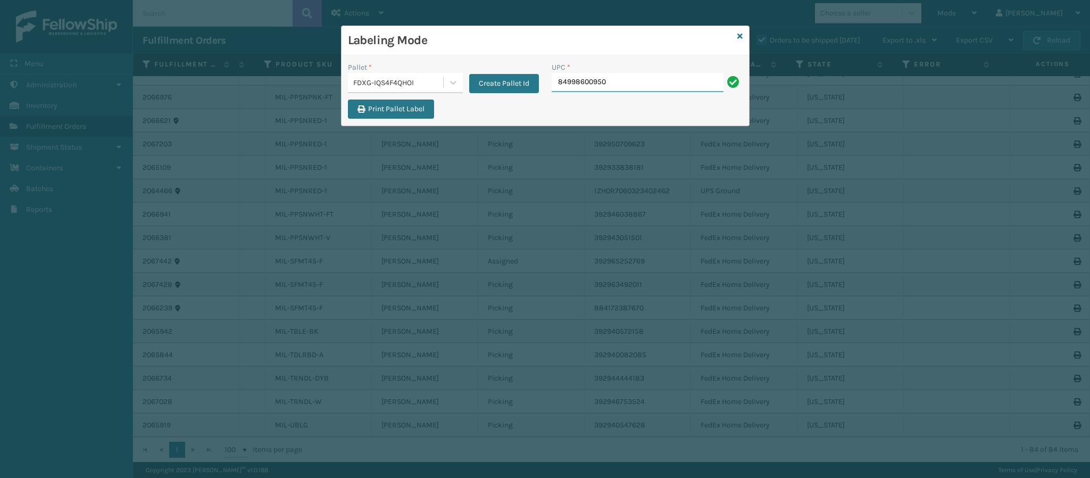
type input "849986009504"
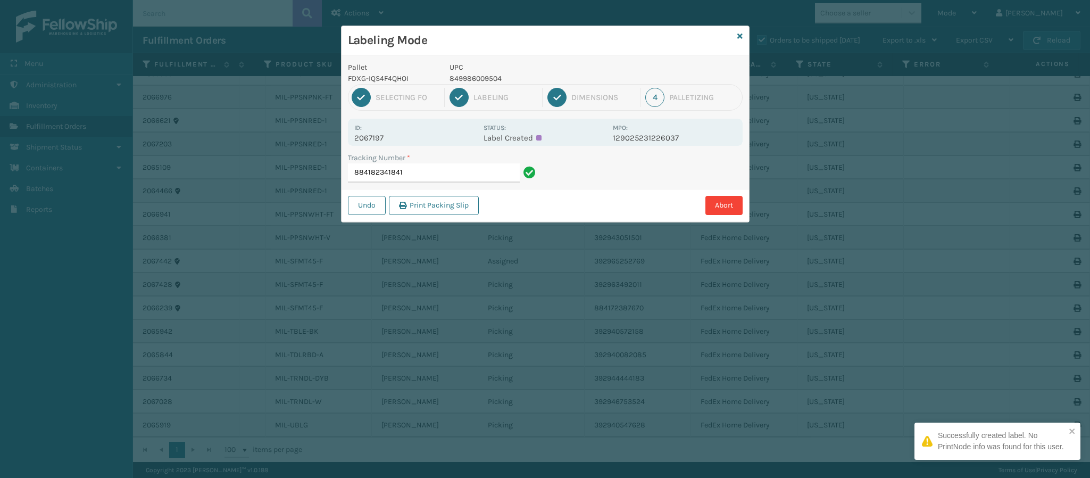
click at [372, 136] on p "2067197" at bounding box center [415, 138] width 123 height 10
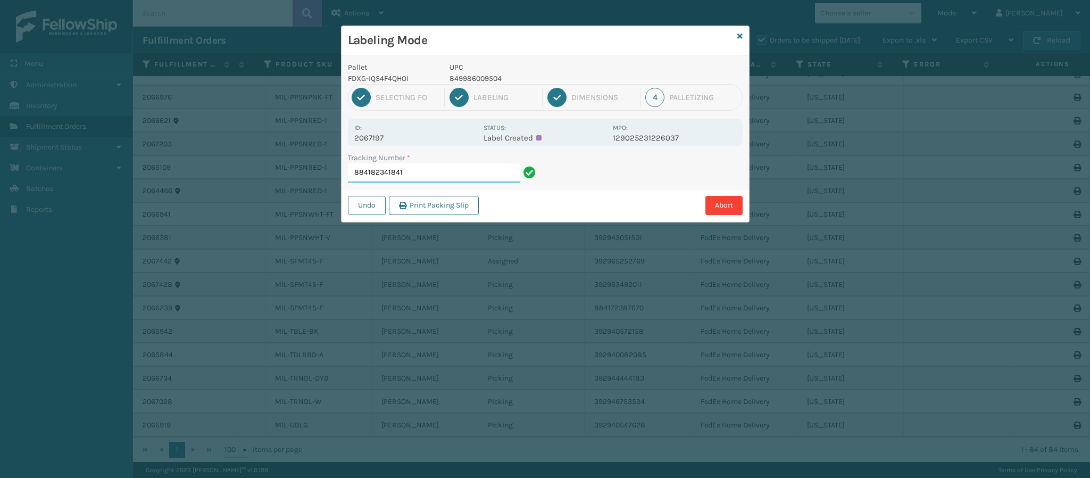
click at [463, 164] on input "884182341841" at bounding box center [434, 172] width 172 height 19
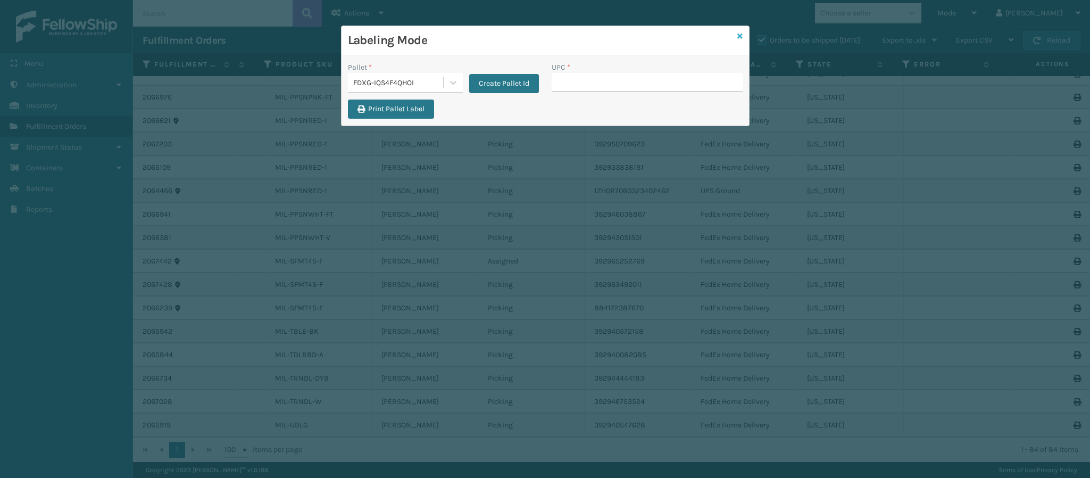
click at [739, 35] on icon at bounding box center [739, 35] width 5 height 7
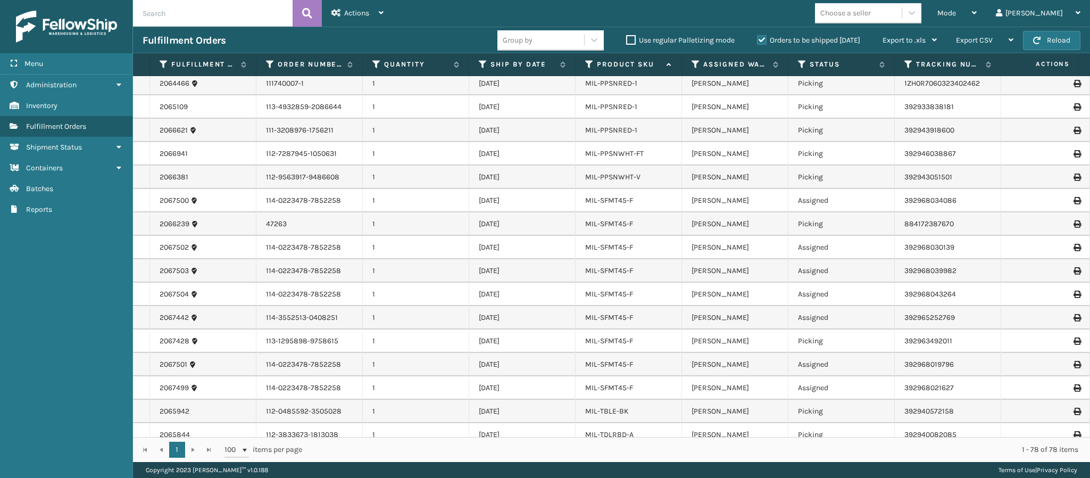
scroll to position [1371, 0]
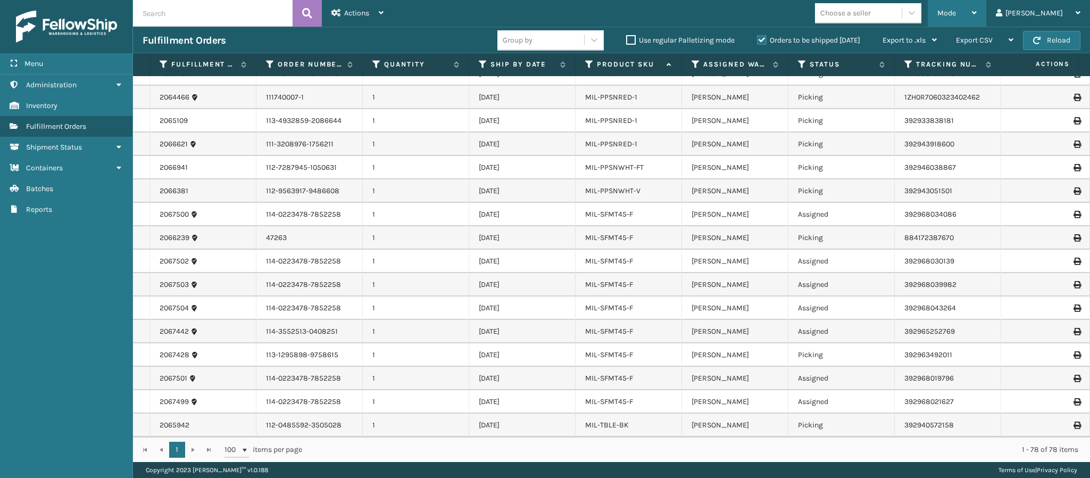
click at [977, 13] on div "Mode" at bounding box center [956, 13] width 39 height 27
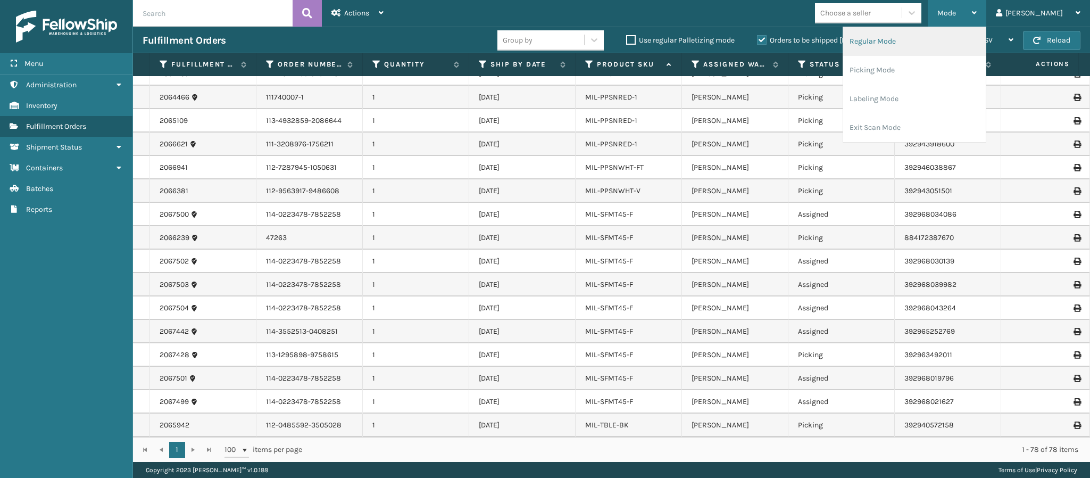
click at [958, 40] on li "Regular Mode" at bounding box center [914, 41] width 143 height 29
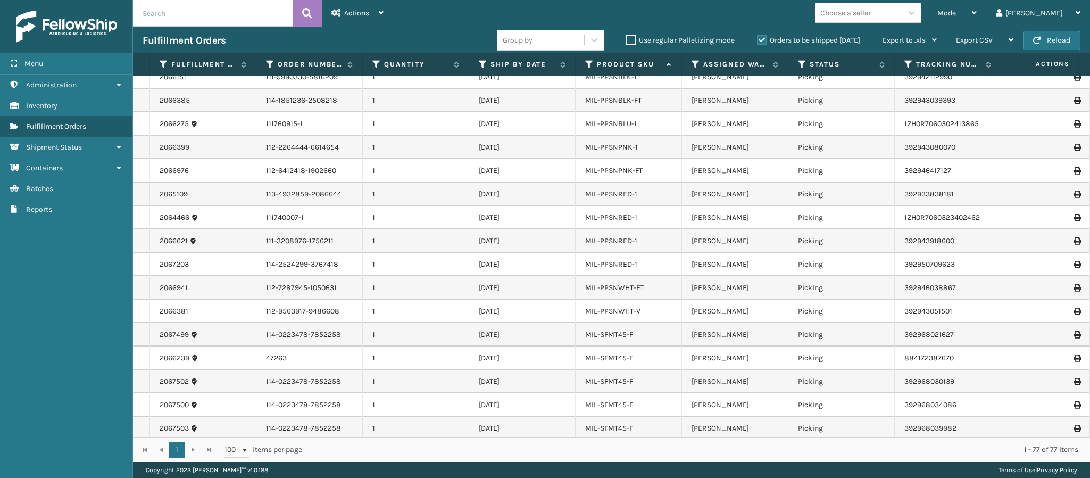
scroll to position [1453, 0]
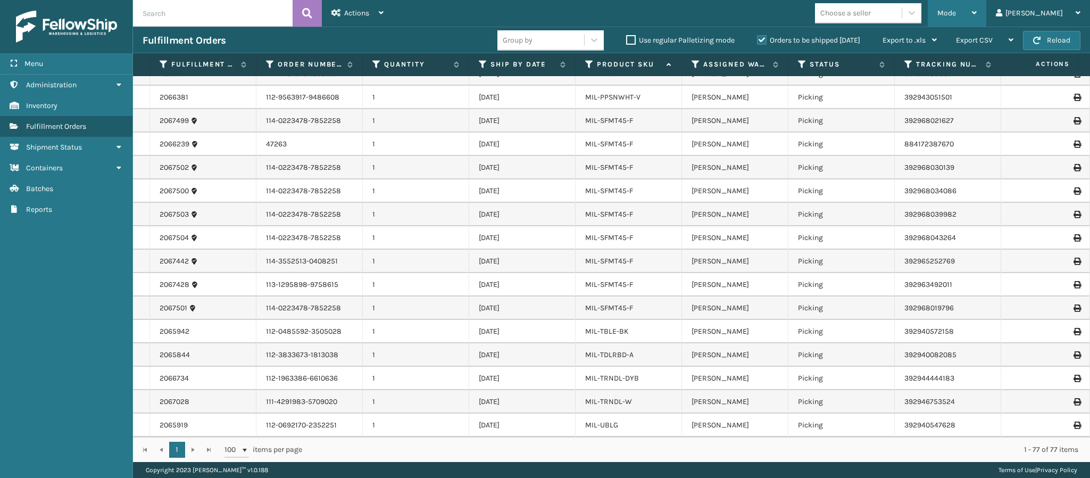
click at [977, 16] on icon at bounding box center [974, 12] width 5 height 7
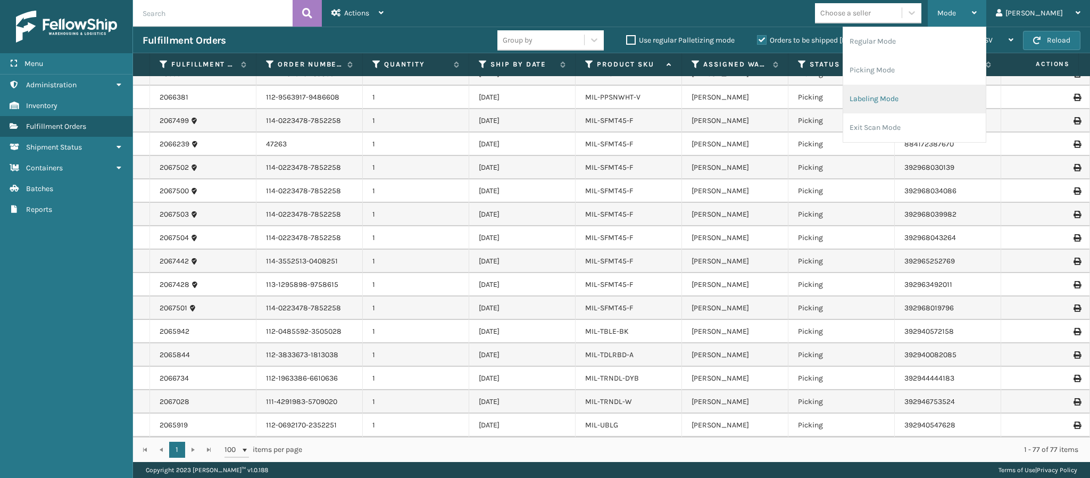
click at [944, 99] on li "Labeling Mode" at bounding box center [914, 99] width 143 height 29
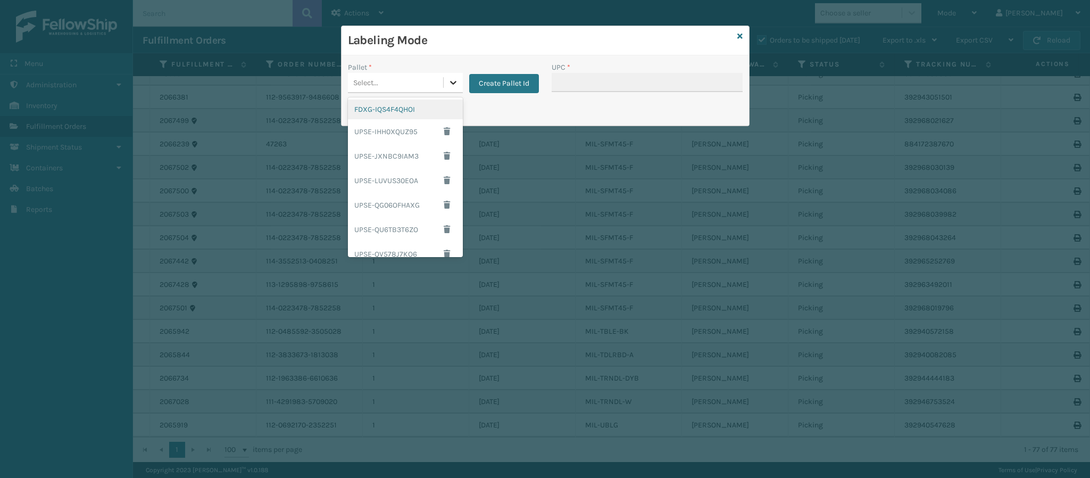
click at [450, 85] on icon at bounding box center [453, 82] width 11 height 11
click at [503, 84] on button "Create Pallet Id" at bounding box center [504, 83] width 70 height 19
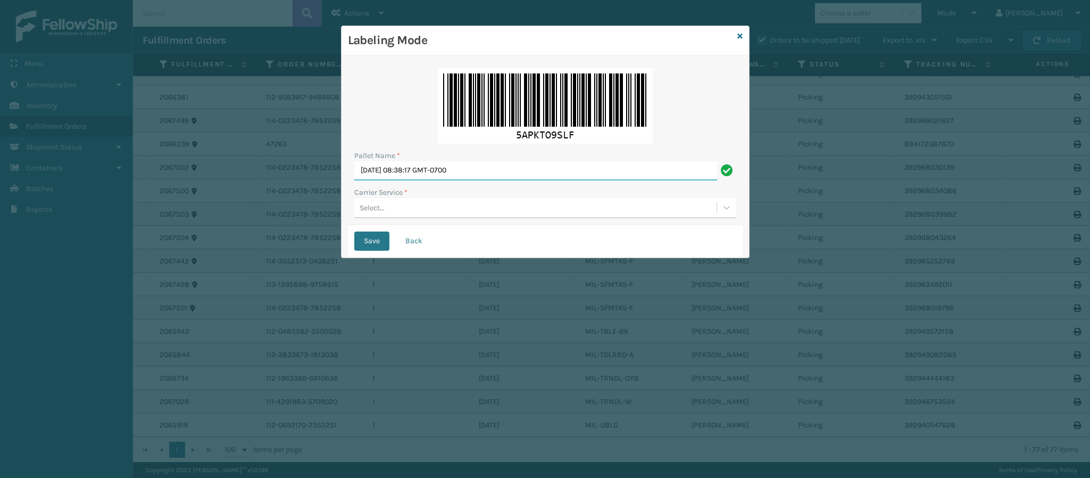
click at [484, 165] on input "Mon Sep 08 2025 08:38:17 GMT-0700" at bounding box center [535, 170] width 363 height 19
type input "Ups Ground Box Truck"
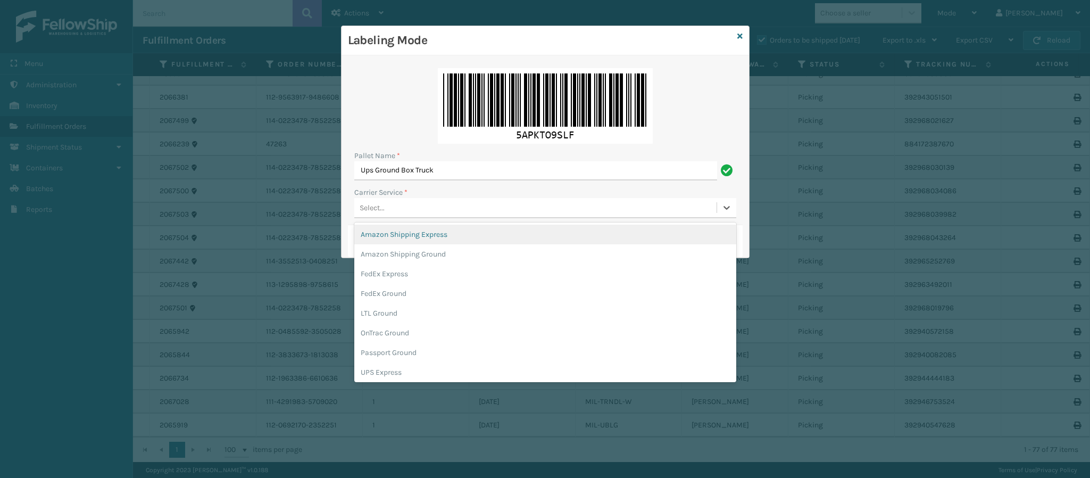
click at [482, 214] on div "Select..." at bounding box center [535, 208] width 362 height 18
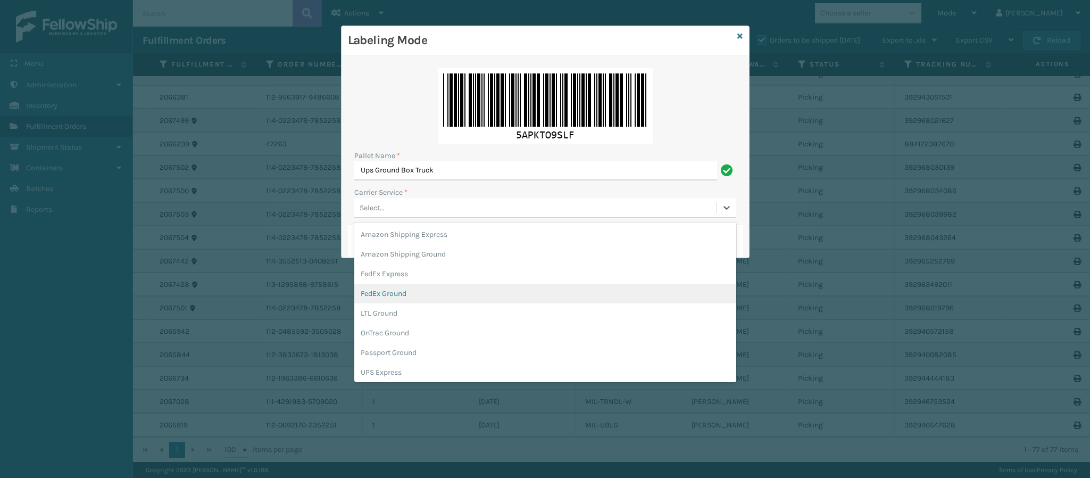
scroll to position [61, 0]
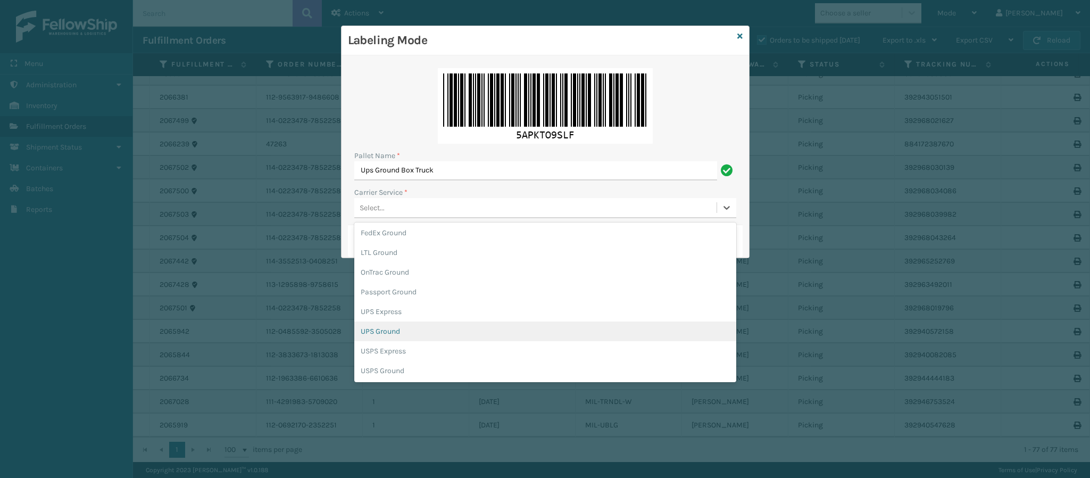
click at [423, 330] on div "UPS Ground" at bounding box center [545, 331] width 382 height 20
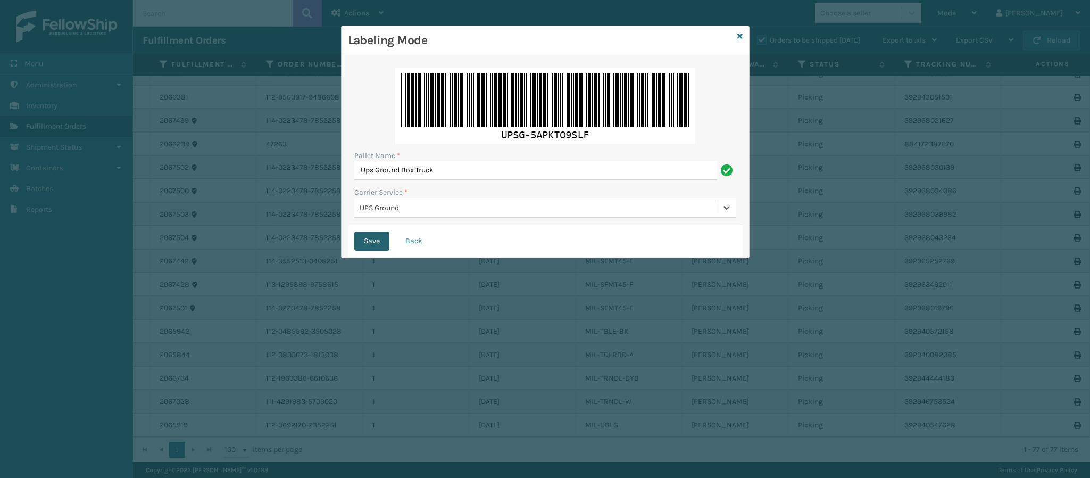
click at [371, 240] on button "Save" at bounding box center [371, 240] width 35 height 19
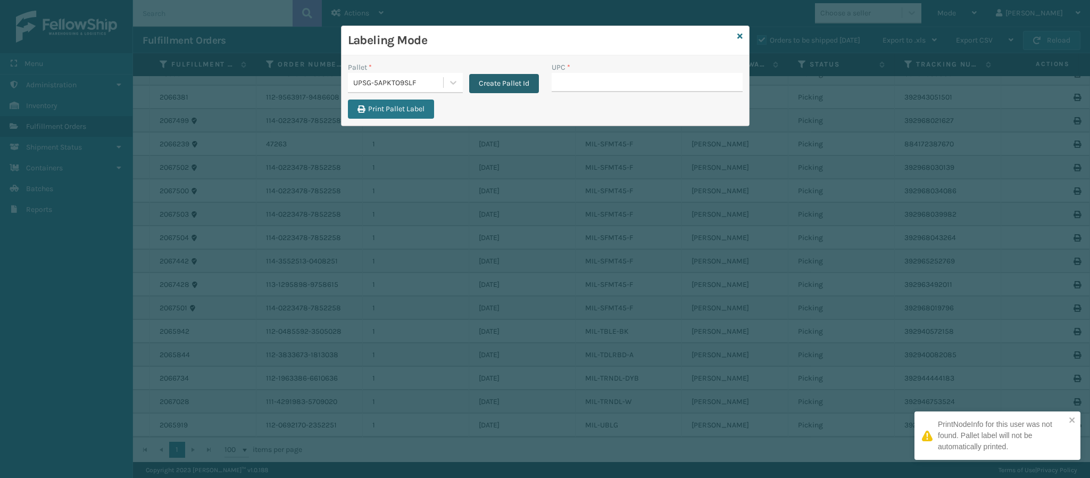
click at [495, 80] on button "Create Pallet Id" at bounding box center [504, 83] width 70 height 19
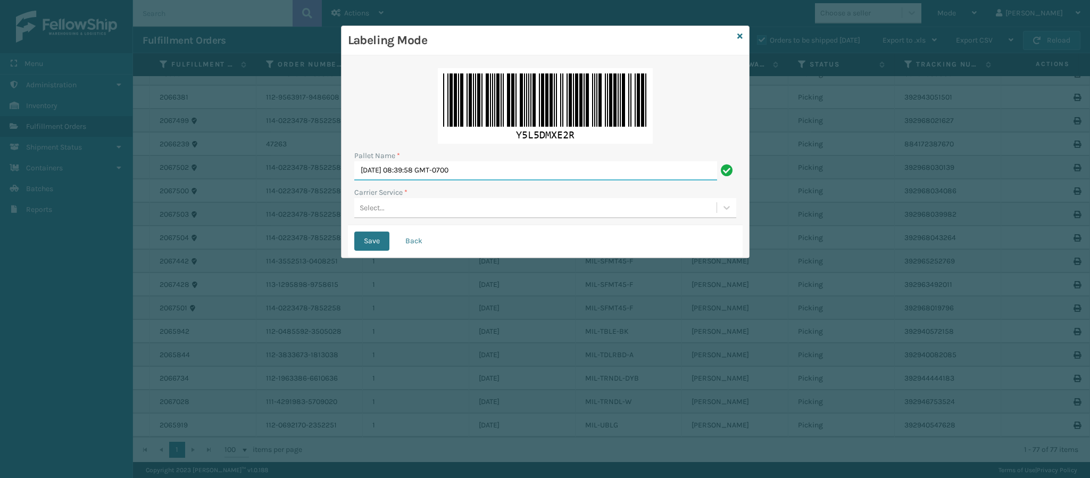
click at [465, 173] on input "Mon Sep 08 2025 08:39:58 GMT-0700" at bounding box center [535, 170] width 363 height 19
type input "OnTrac W19422"
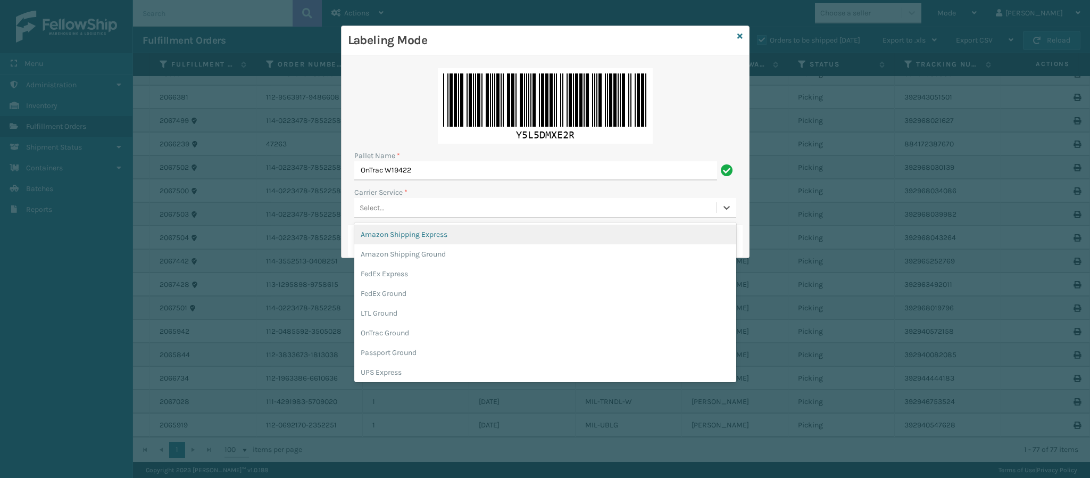
click at [458, 211] on div "Select..." at bounding box center [535, 208] width 362 height 18
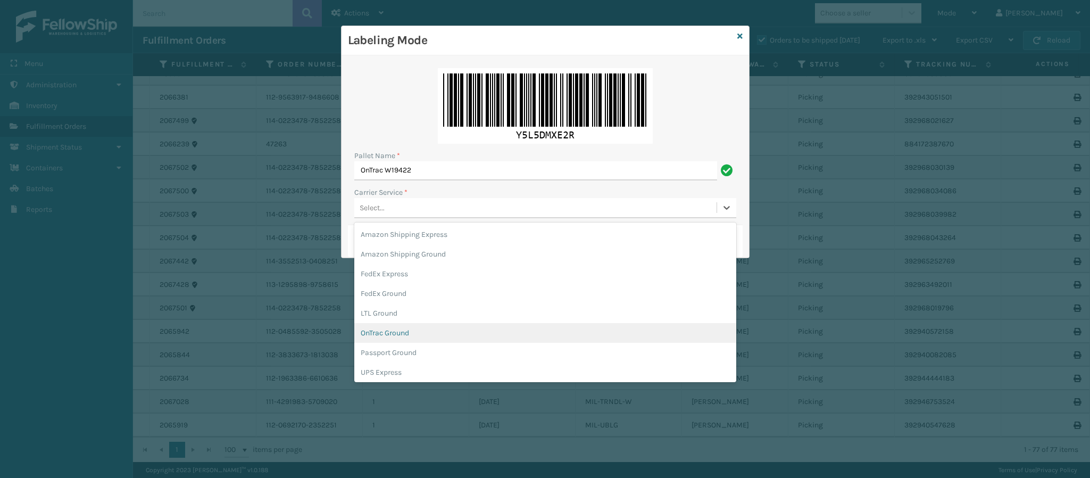
click at [482, 332] on div "OnTrac Ground" at bounding box center [545, 333] width 382 height 20
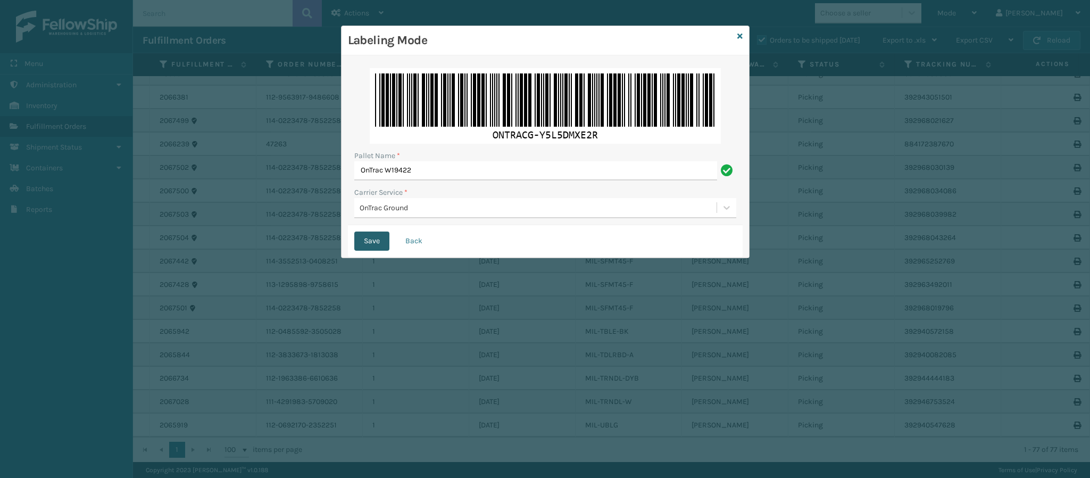
click at [373, 239] on button "Save" at bounding box center [371, 240] width 35 height 19
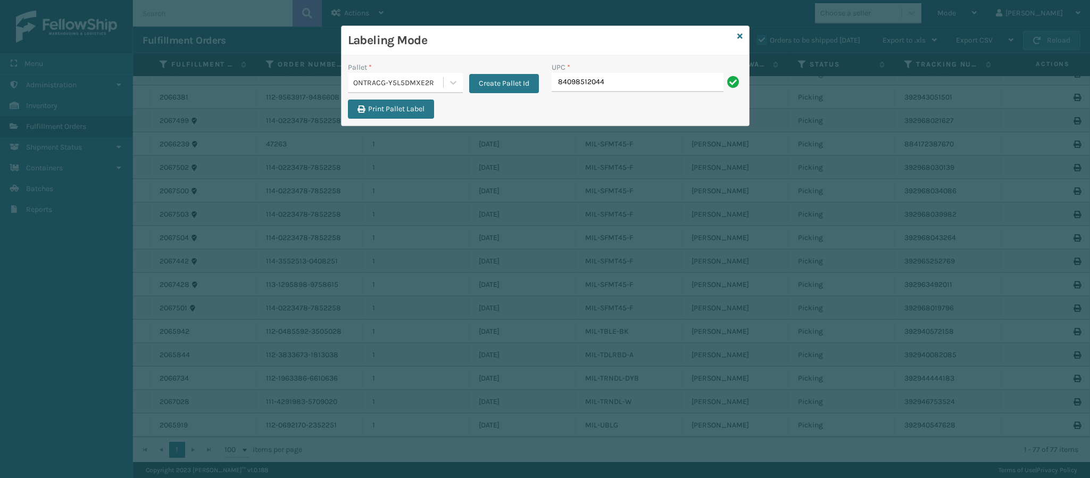
type input "840985120443"
click at [729, 37] on h3 "Labeling Mode" at bounding box center [540, 40] width 385 height 16
click at [740, 40] on icon at bounding box center [739, 35] width 5 height 7
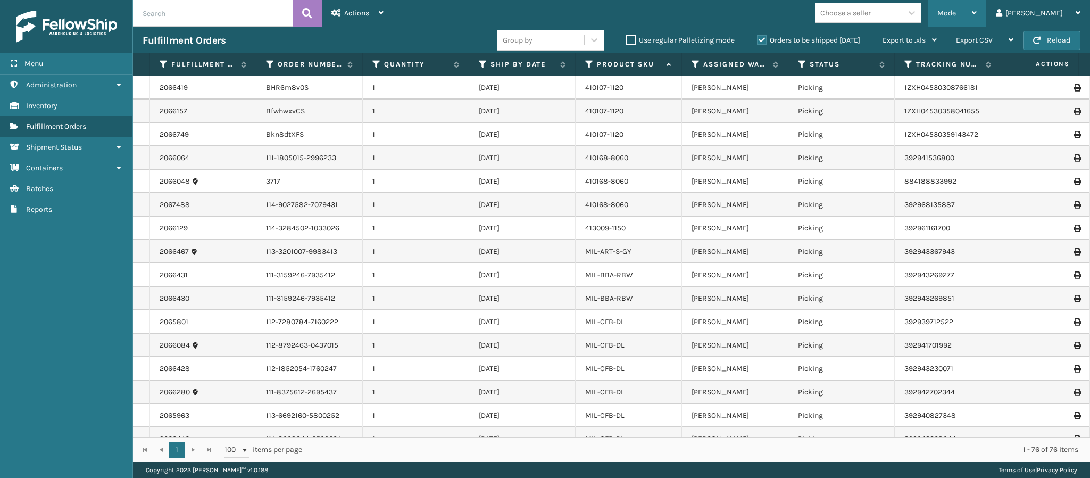
click at [977, 16] on icon at bounding box center [974, 12] width 5 height 7
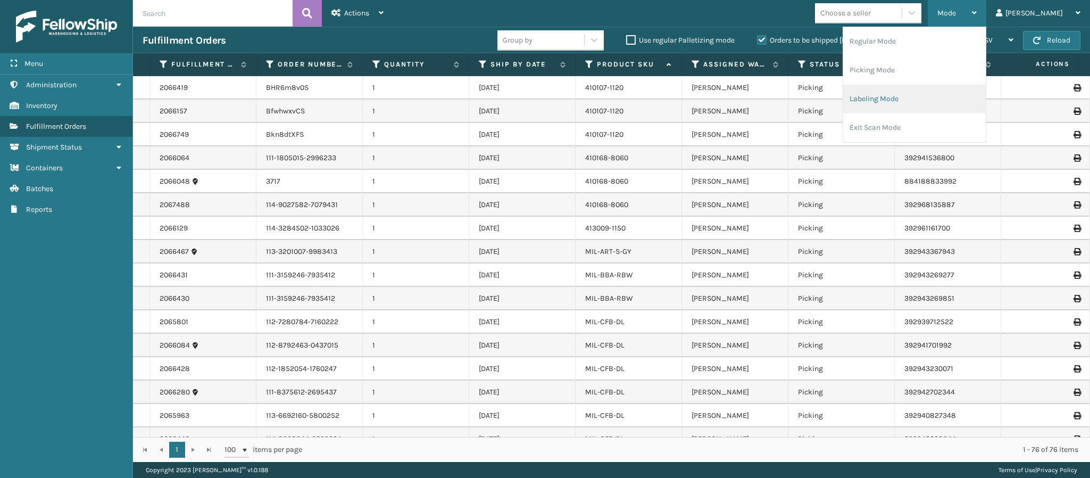
click at [897, 96] on li "Labeling Mode" at bounding box center [914, 99] width 143 height 29
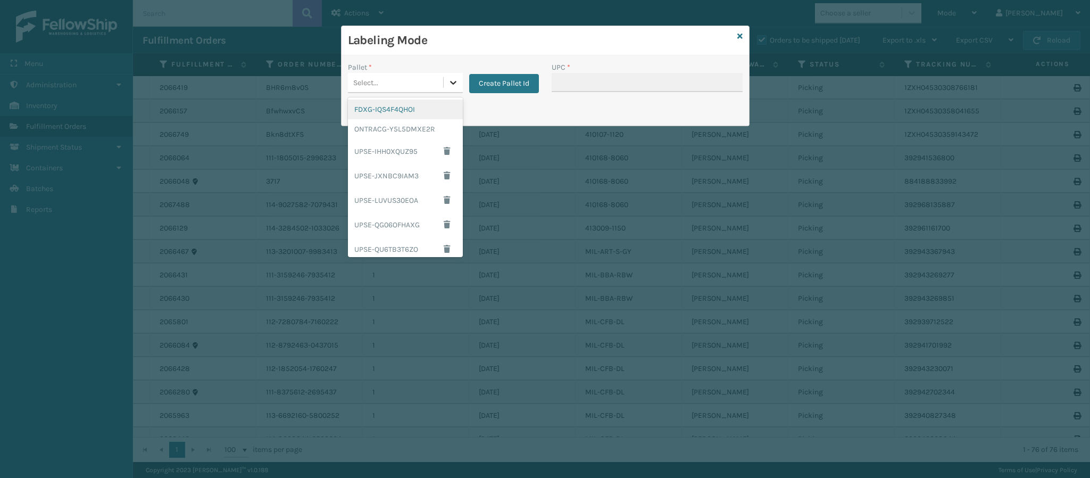
click at [450, 75] on div at bounding box center [453, 82] width 19 height 19
click at [416, 135] on div "ONTRACG-Y5L5DMXE2R" at bounding box center [405, 129] width 115 height 20
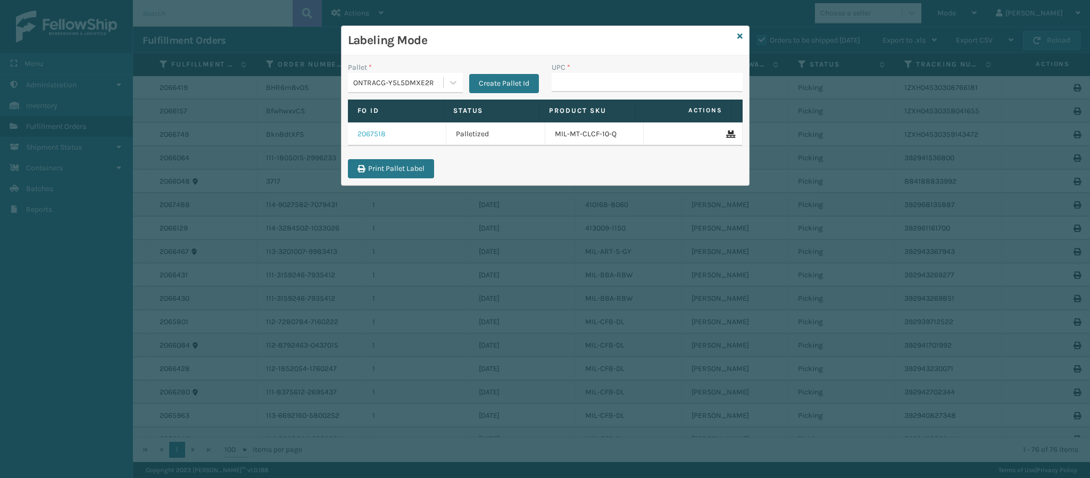
drag, startPoint x: 378, startPoint y: 135, endPoint x: 365, endPoint y: 136, distance: 12.8
click at [365, 136] on link "2067518" at bounding box center [371, 134] width 28 height 11
